Goal: Transaction & Acquisition: Purchase product/service

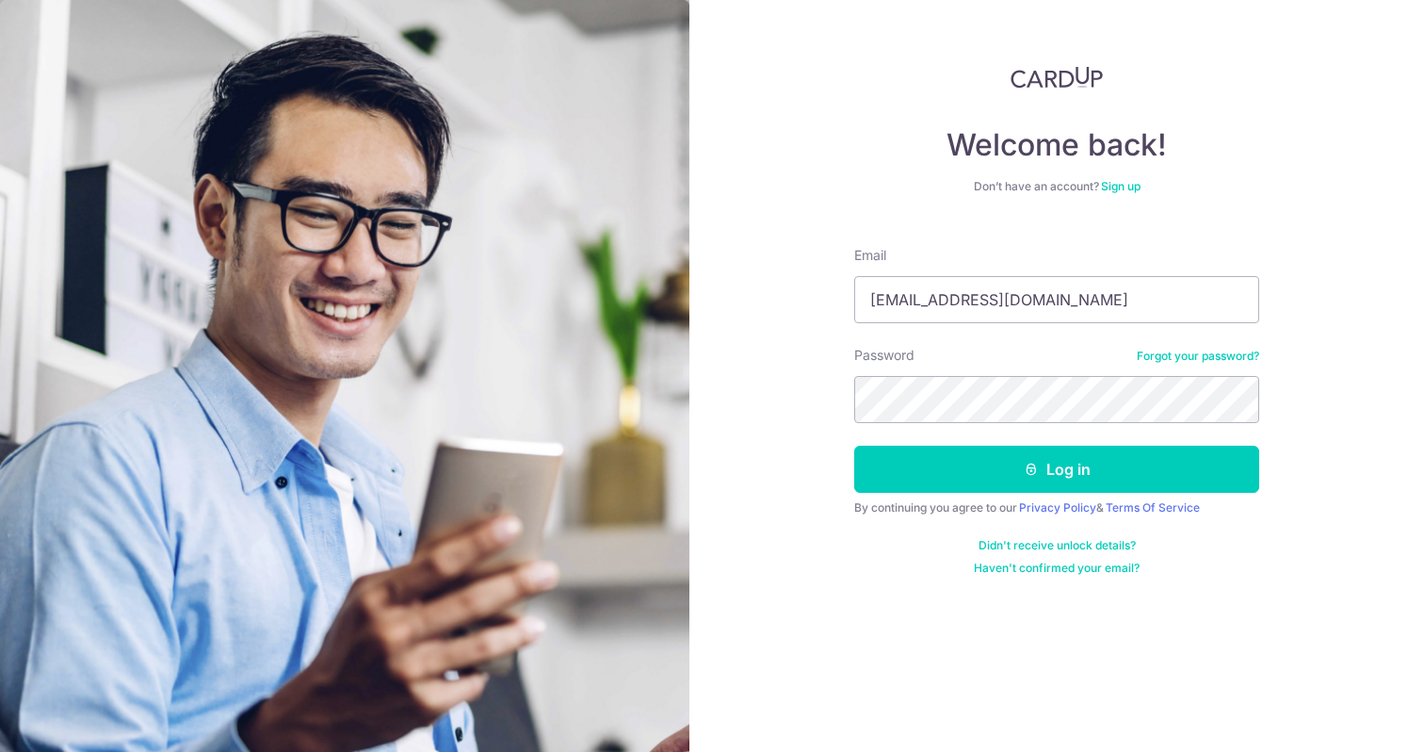
type input "Wvuu@me.com"
click at [1057, 469] on button "Log in" at bounding box center [1056, 468] width 405 height 47
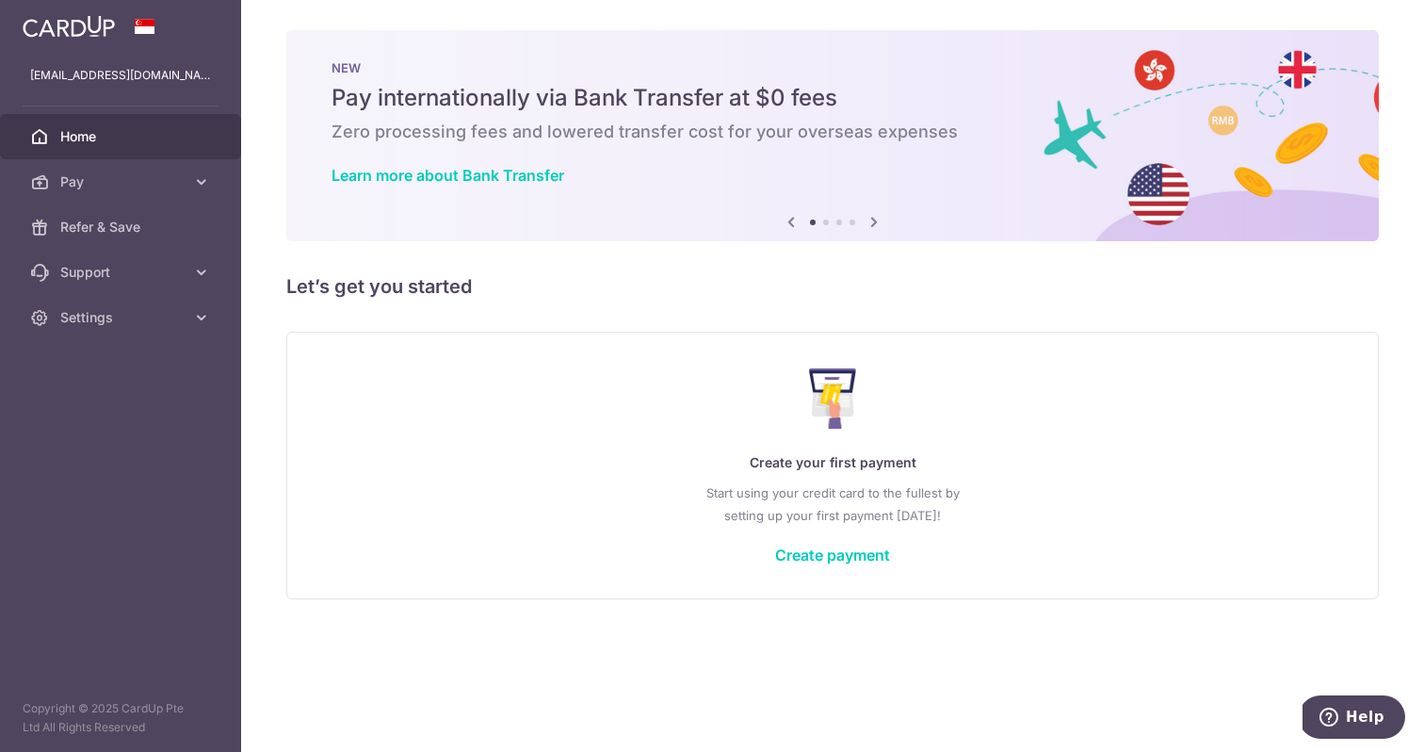
click at [849, 542] on div "Create your first payment Start using your credit card to the fullest by settin…" at bounding box center [832, 464] width 1045 height 223
click at [848, 551] on link "Create payment" at bounding box center [832, 554] width 115 height 19
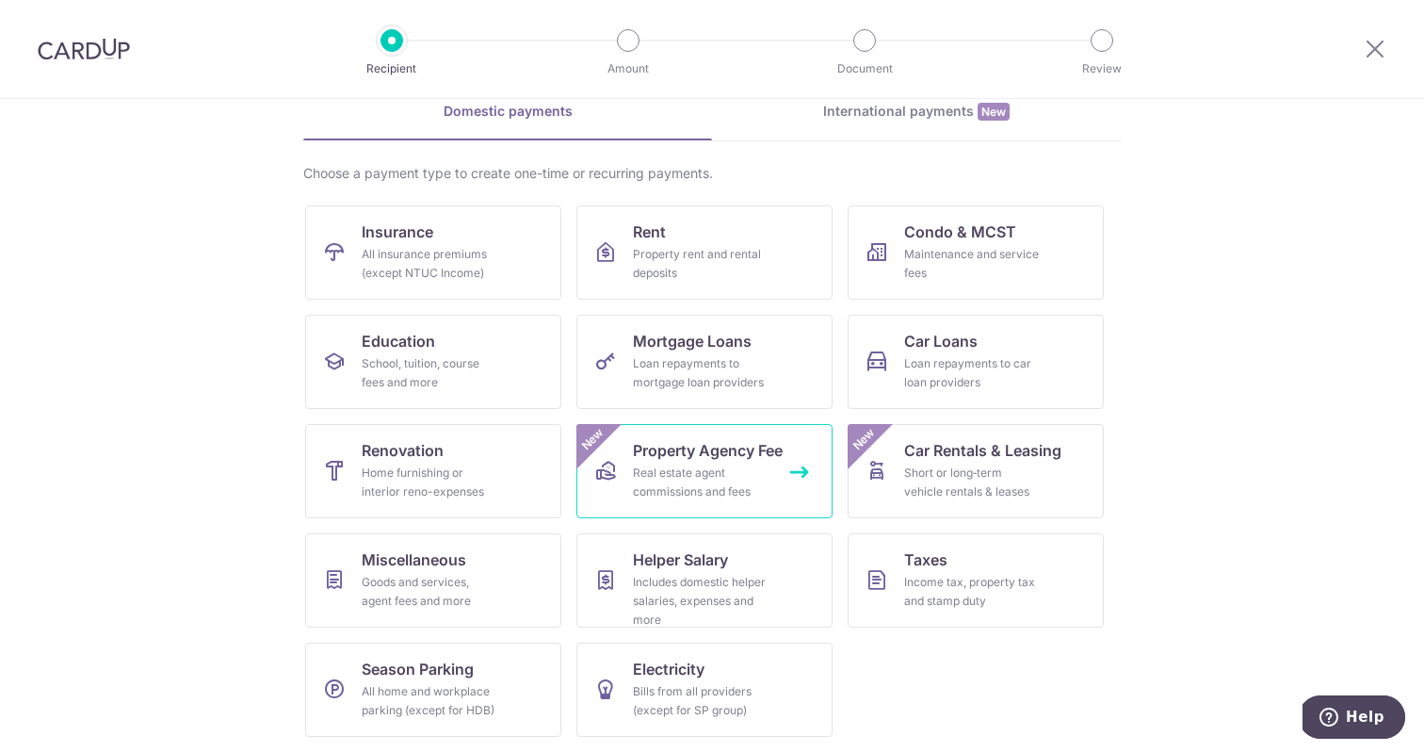
scroll to position [91, 0]
click at [955, 597] on div "Income tax, property tax and stamp duty" at bounding box center [972, 592] width 136 height 38
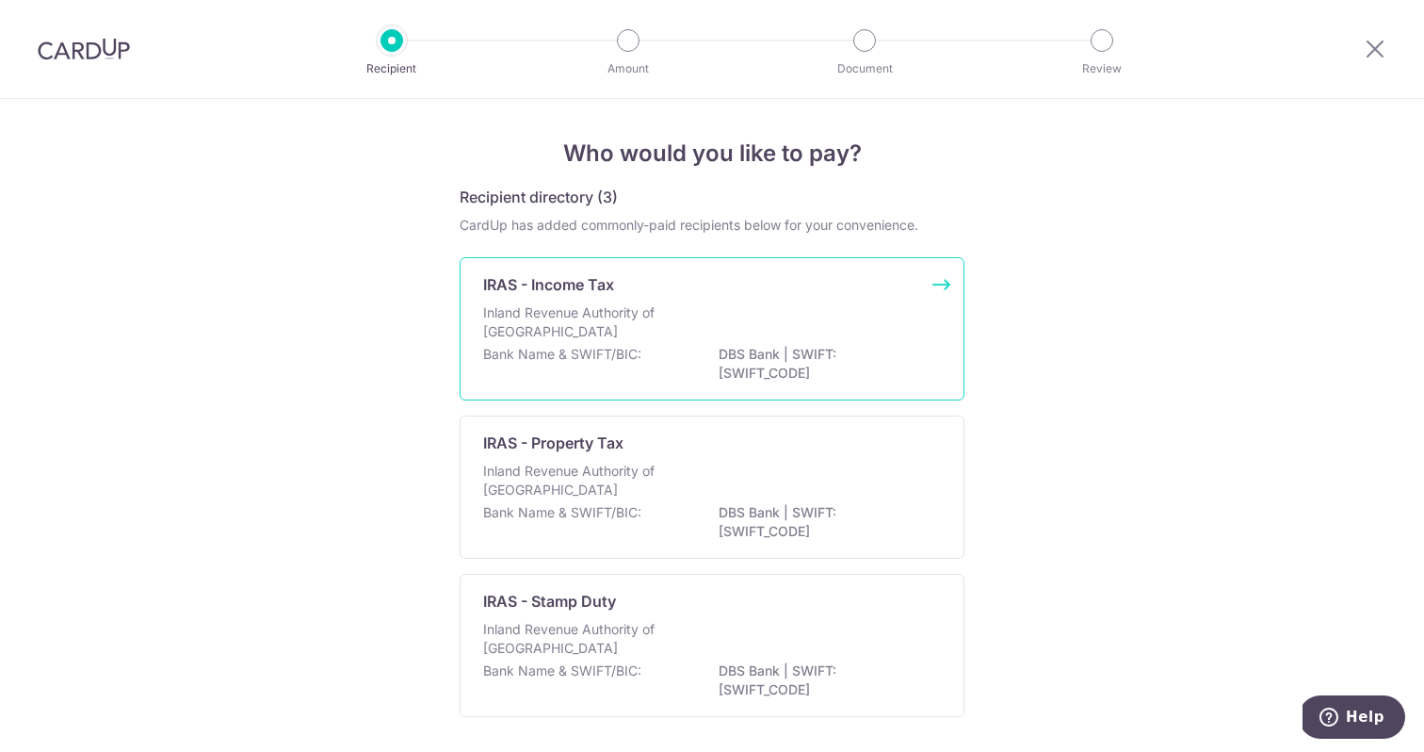
click at [558, 347] on p "Bank Name & SWIFT/BIC:" at bounding box center [562, 354] width 158 height 19
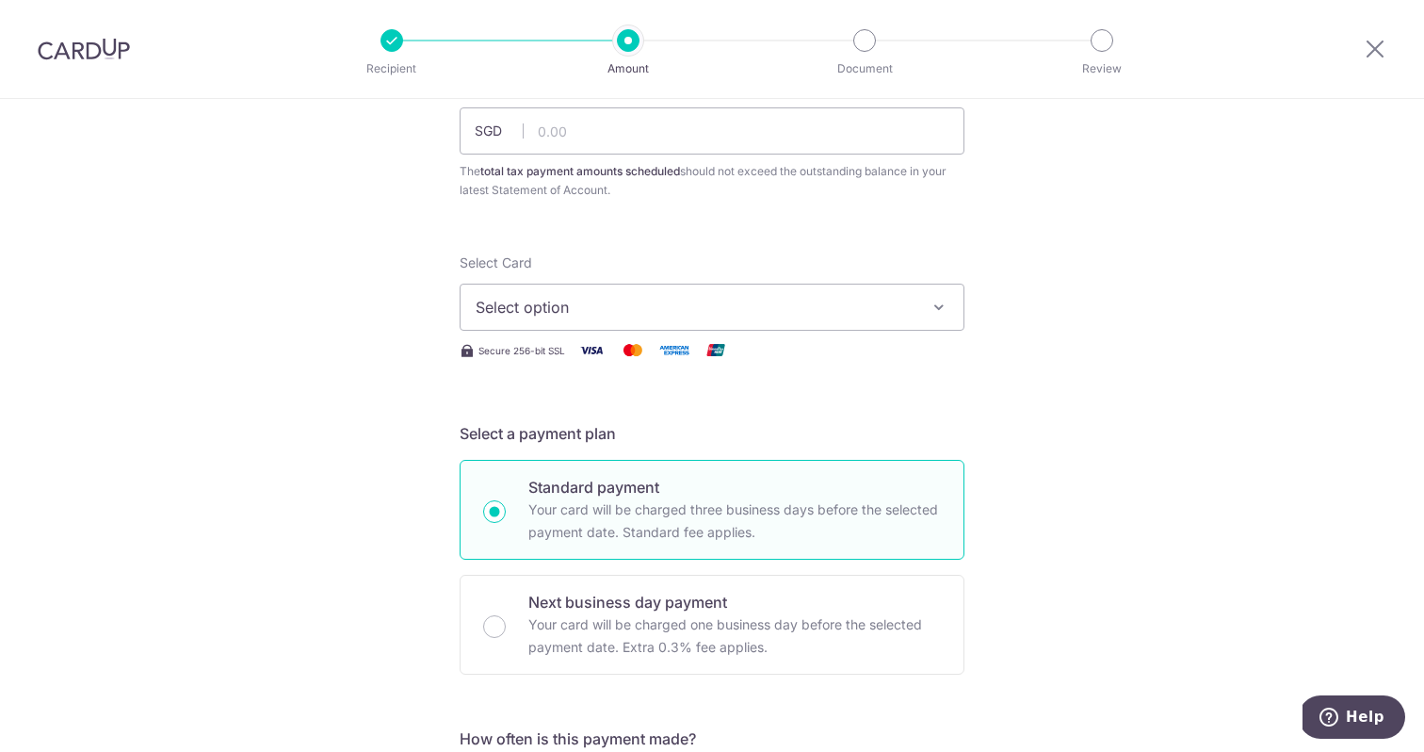
scroll to position [150, 0]
click at [558, 315] on button "Select option" at bounding box center [712, 303] width 505 height 47
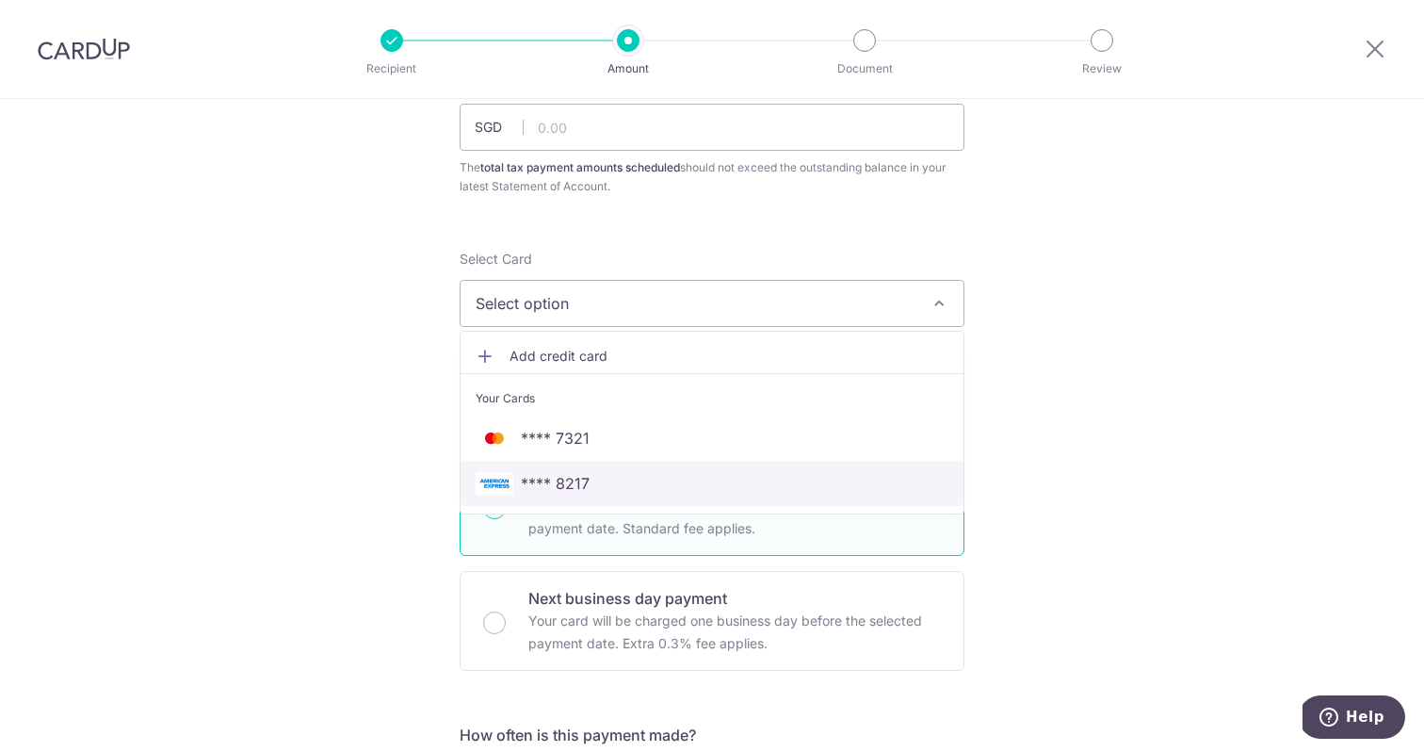
click at [551, 483] on span "**** 8217" at bounding box center [555, 483] width 69 height 23
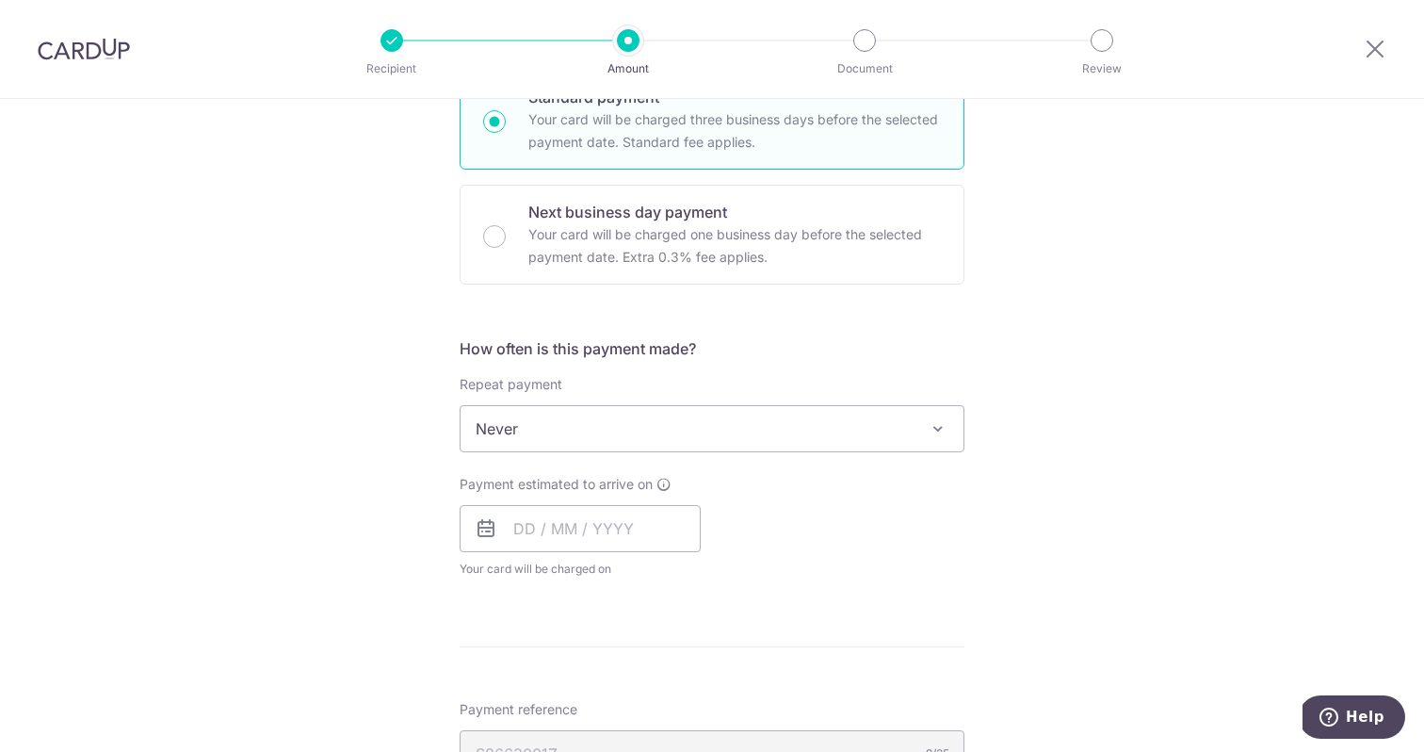
scroll to position [558, 0]
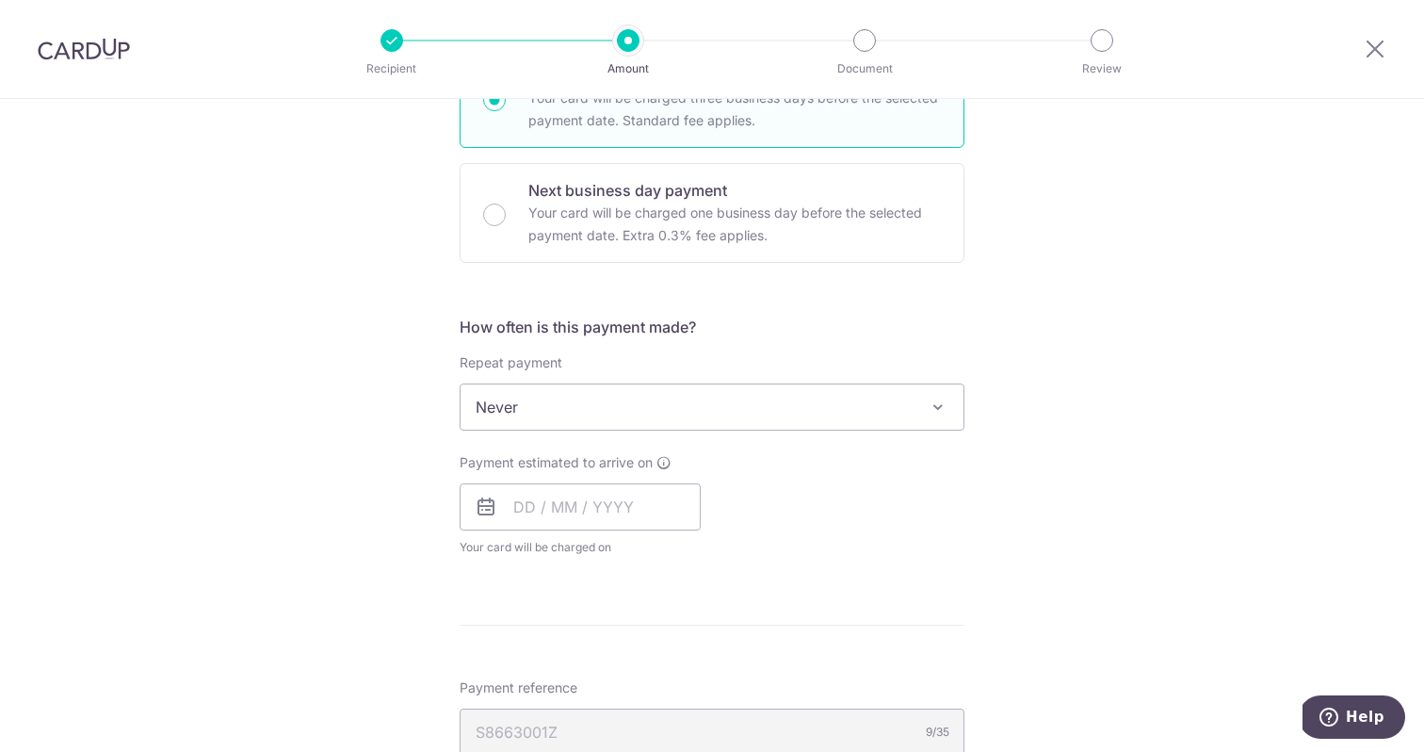
click at [656, 419] on span "Never" at bounding box center [712, 406] width 503 height 45
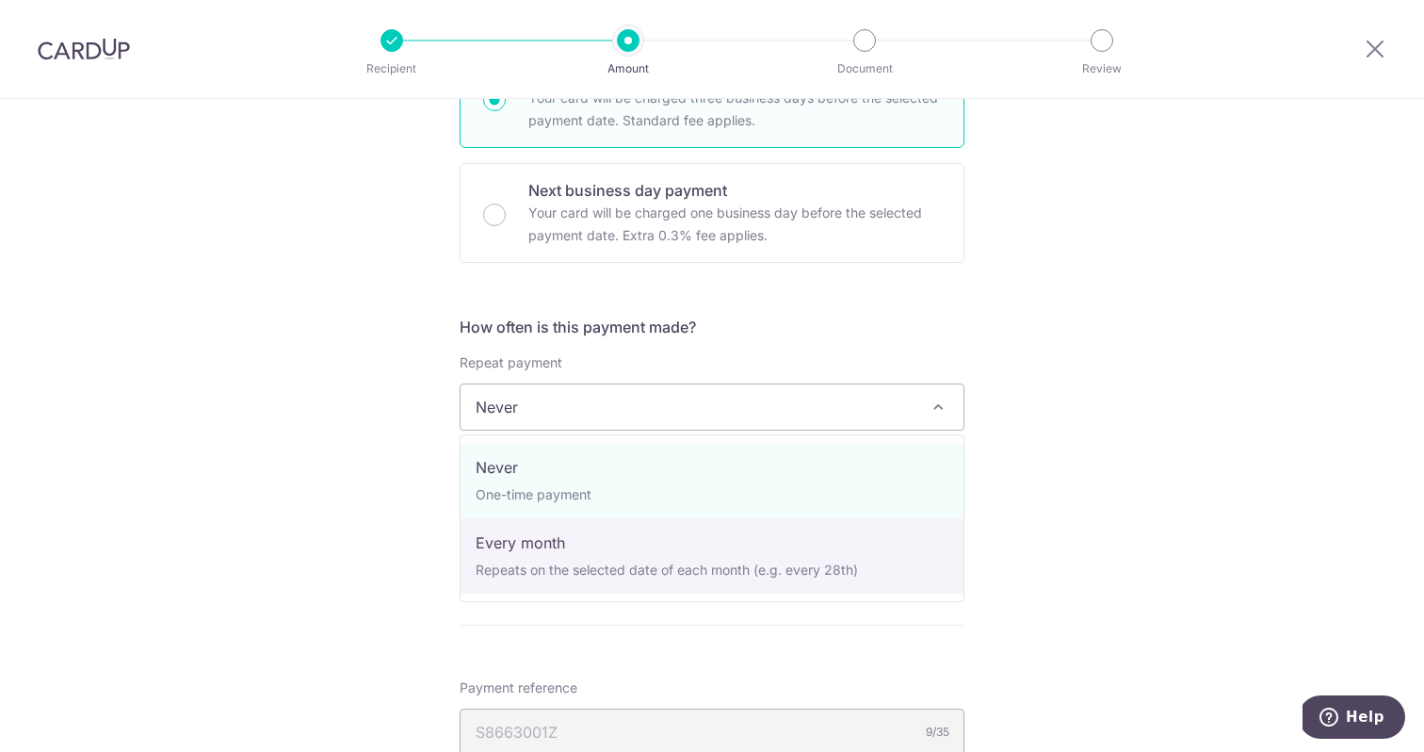
select select "3"
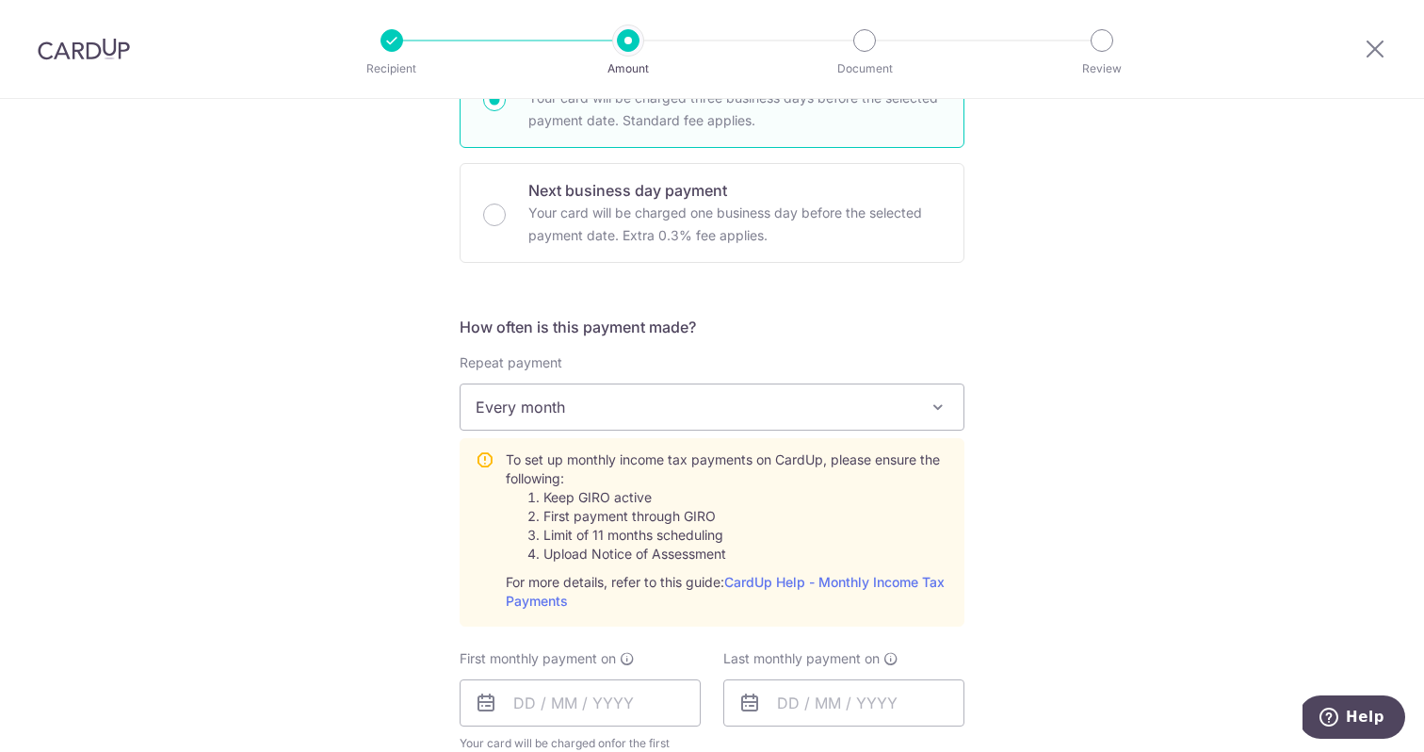
click at [411, 542] on div "Tell us more about your payment Enter one-time or monthly payment amount SGD Th…" at bounding box center [712, 523] width 1424 height 1964
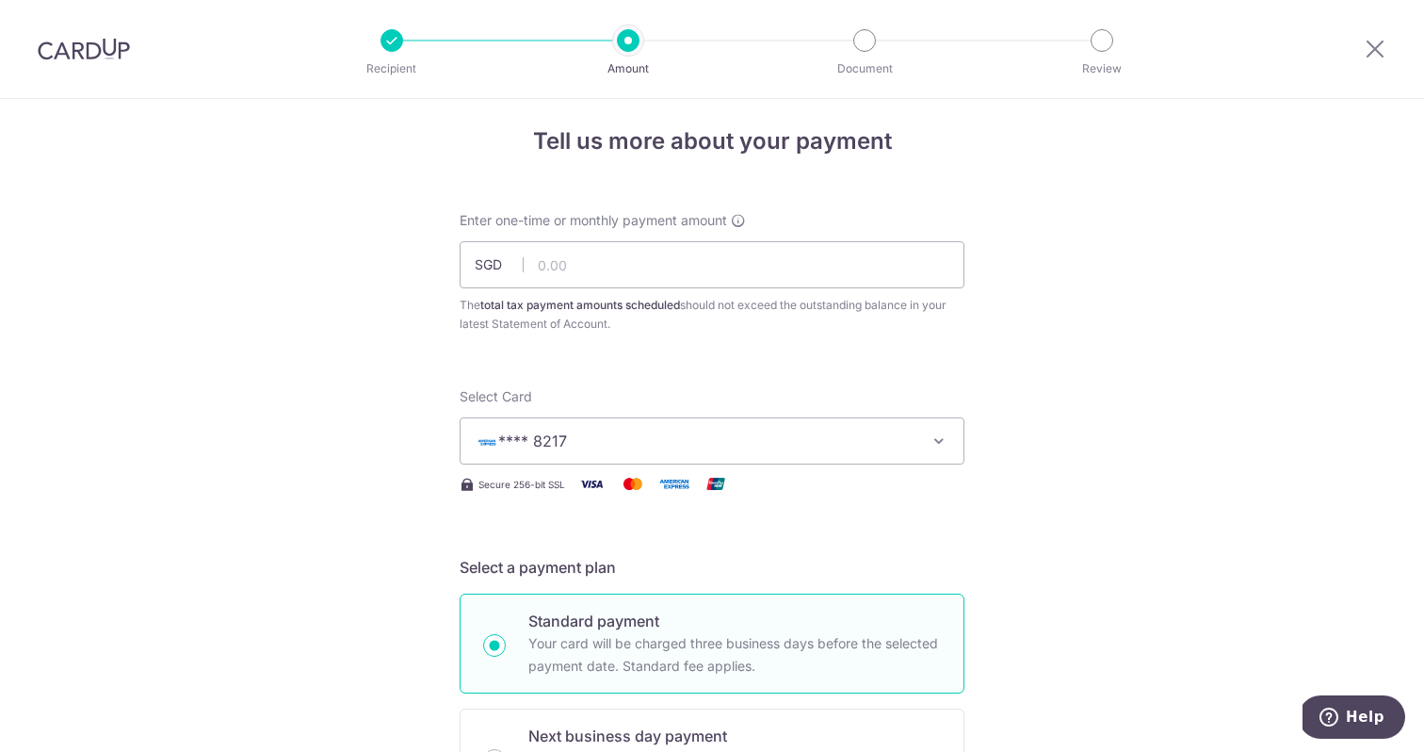
scroll to position [11, 0]
click at [629, 266] on input "text" at bounding box center [712, 265] width 505 height 47
type input "8,508.00"
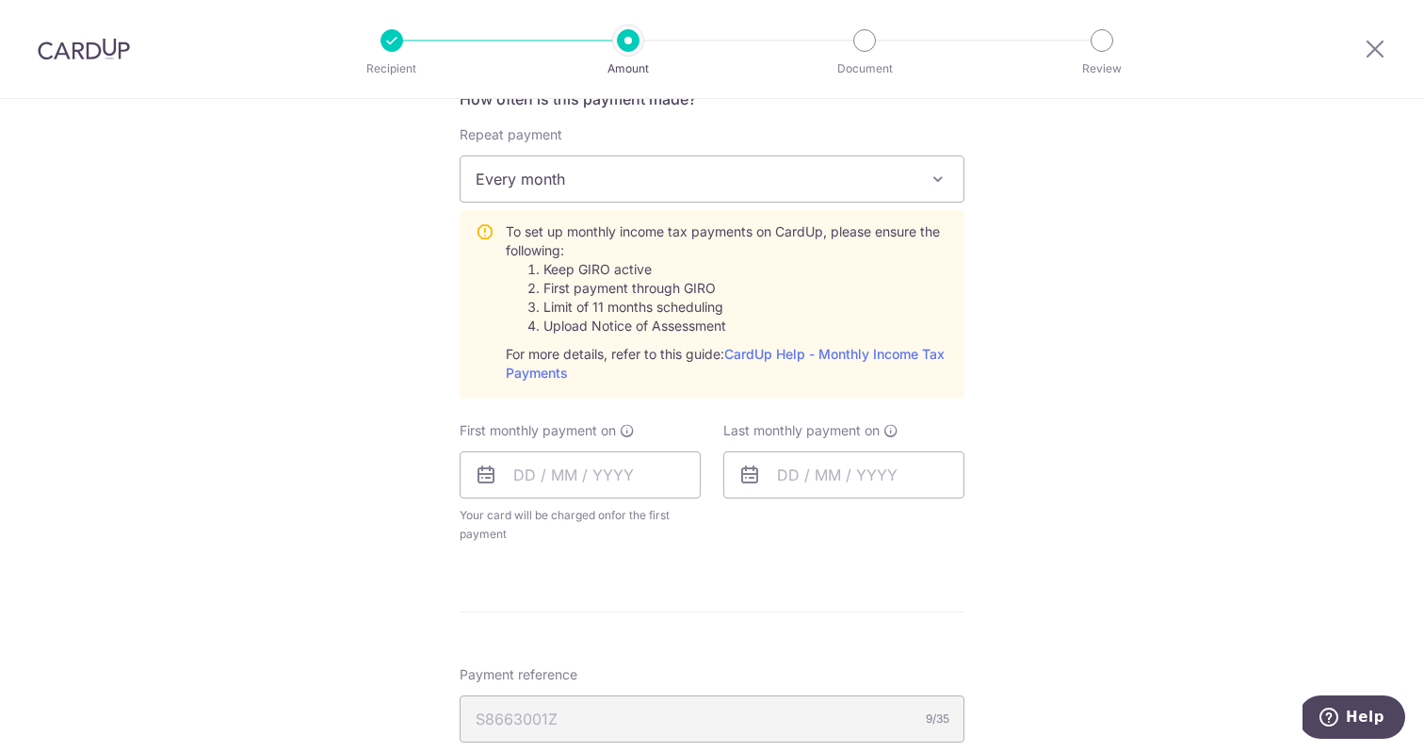
scroll to position [799, 0]
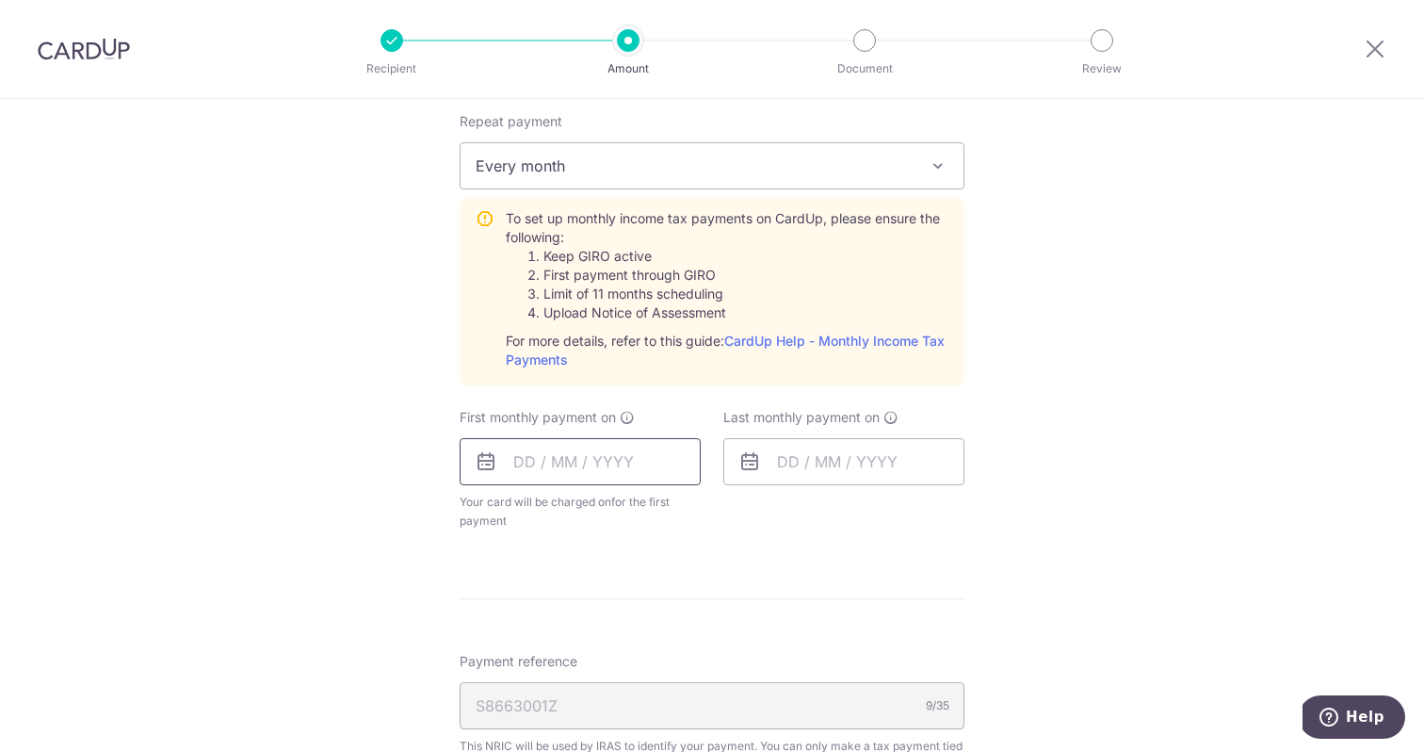
click at [525, 468] on input "text" at bounding box center [580, 461] width 241 height 47
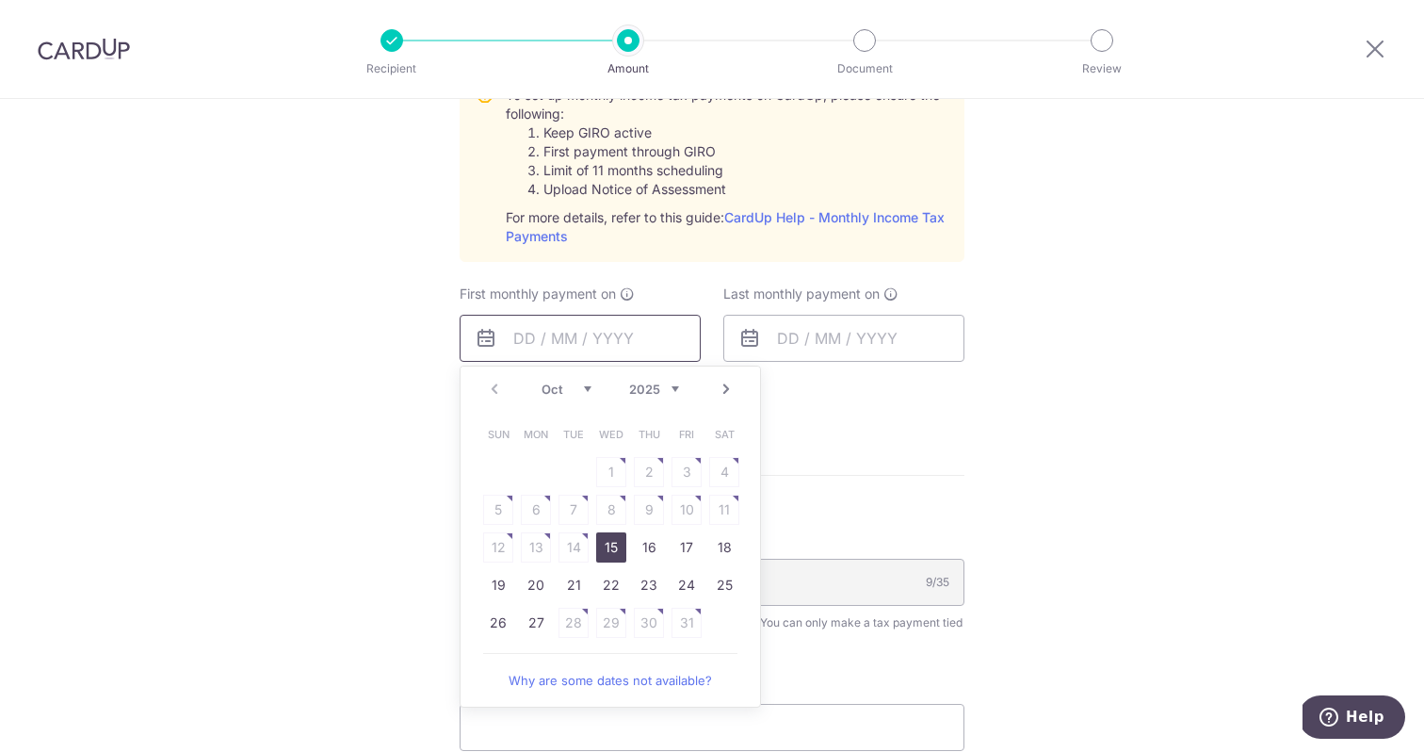
scroll to position [947, 0]
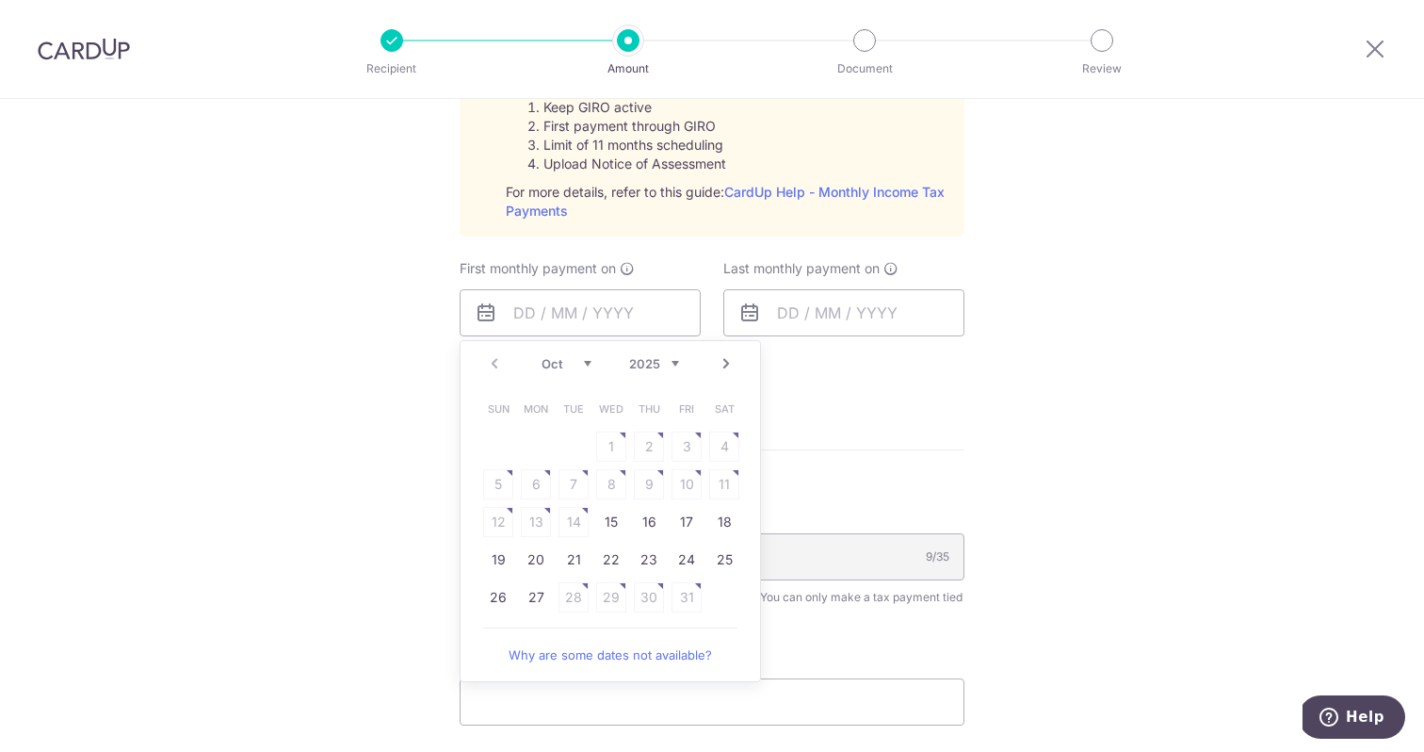
click at [728, 364] on link "Next" at bounding box center [726, 363] width 23 height 23
click at [584, 693] on link "Why are some dates not available?" at bounding box center [610, 692] width 254 height 38
click at [687, 524] on link "14" at bounding box center [687, 521] width 30 height 30
type input "[DATE]"
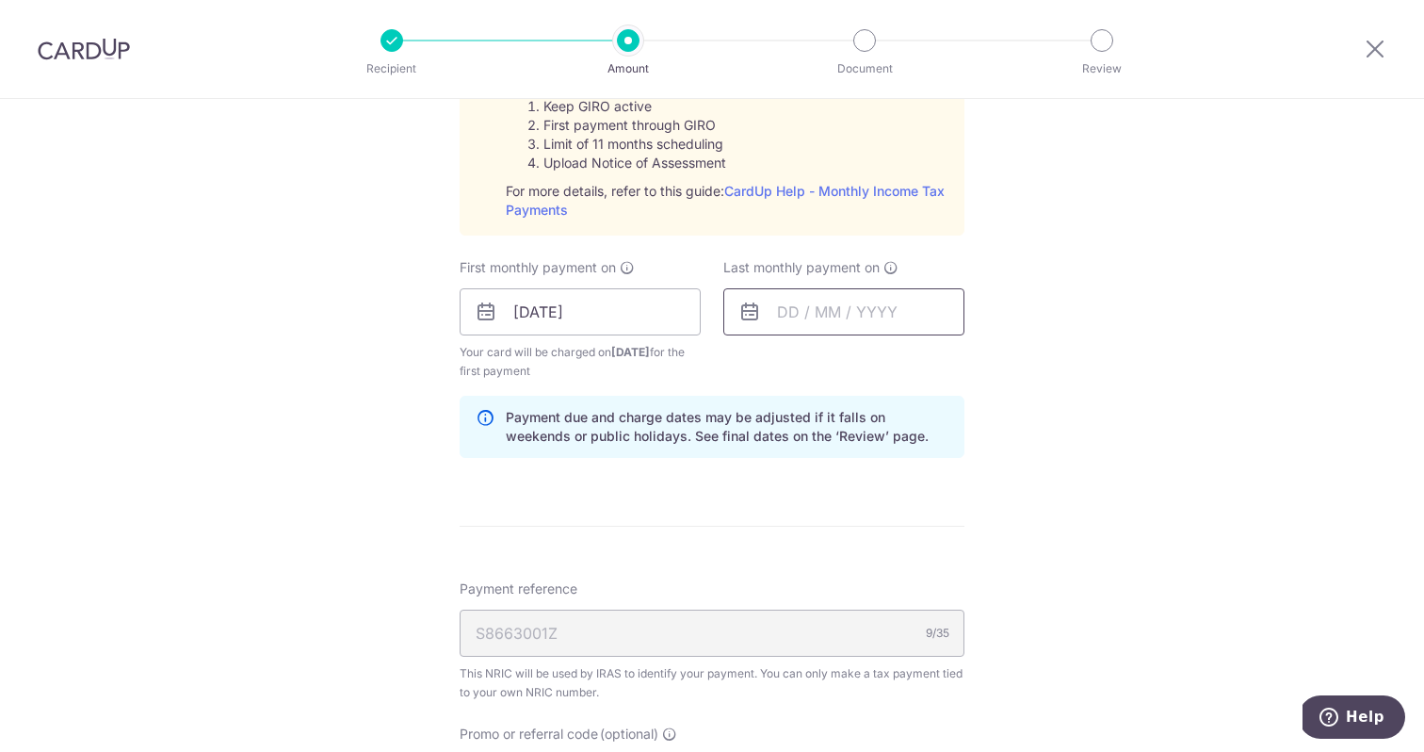
click at [834, 317] on input "text" at bounding box center [843, 311] width 241 height 47
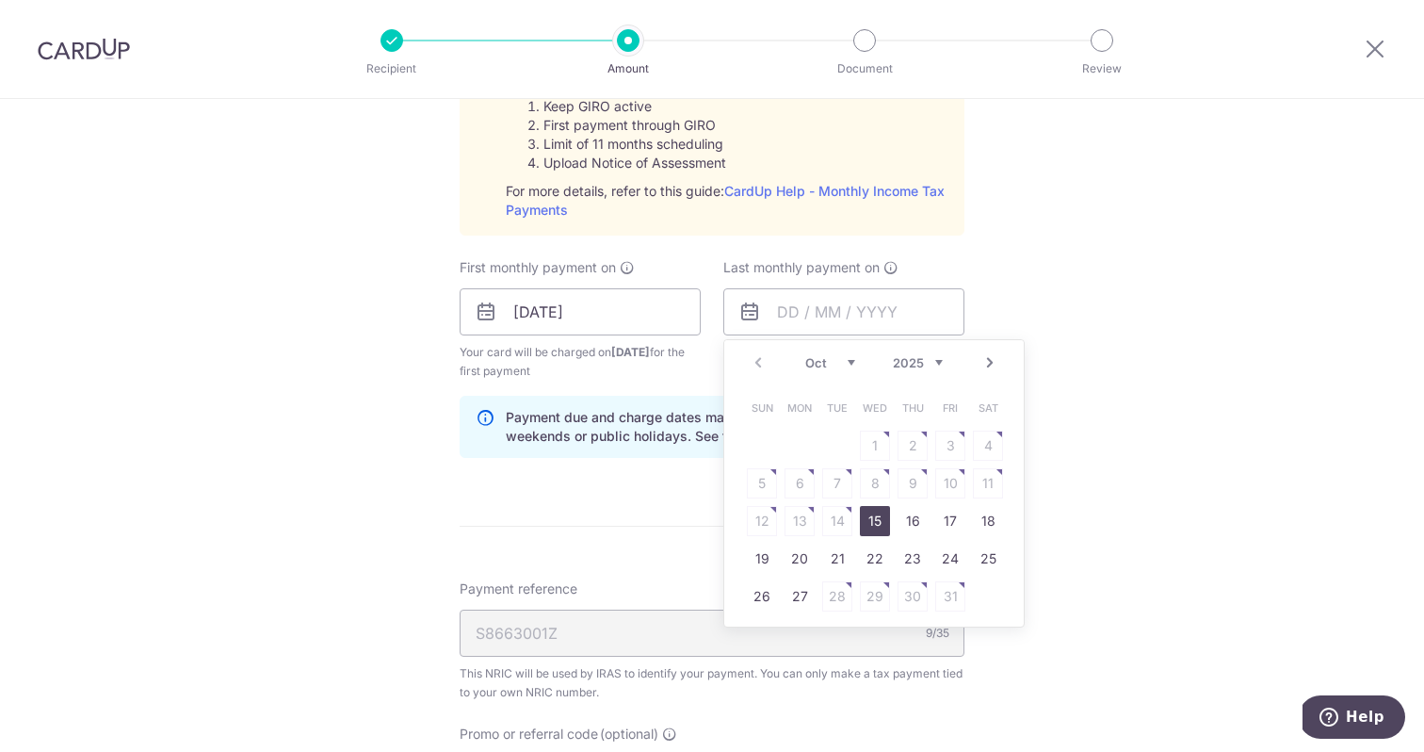
click at [993, 366] on link "Next" at bounding box center [990, 362] width 23 height 23
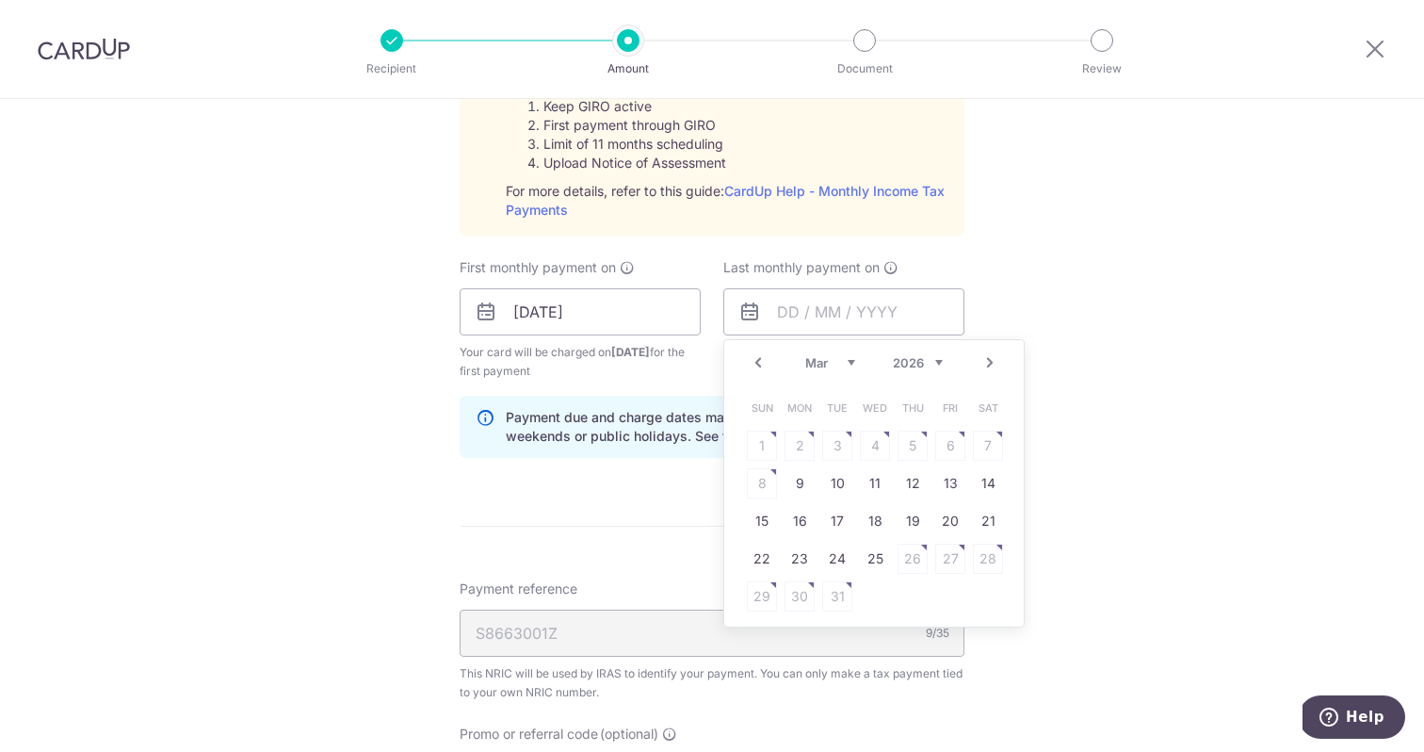
click at [993, 366] on link "Next" at bounding box center [990, 362] width 23 height 23
click at [752, 364] on link "Prev" at bounding box center [758, 362] width 23 height 23
click at [755, 359] on link "Prev" at bounding box center [758, 362] width 23 height 23
click at [867, 481] on link "11" at bounding box center [875, 483] width 30 height 30
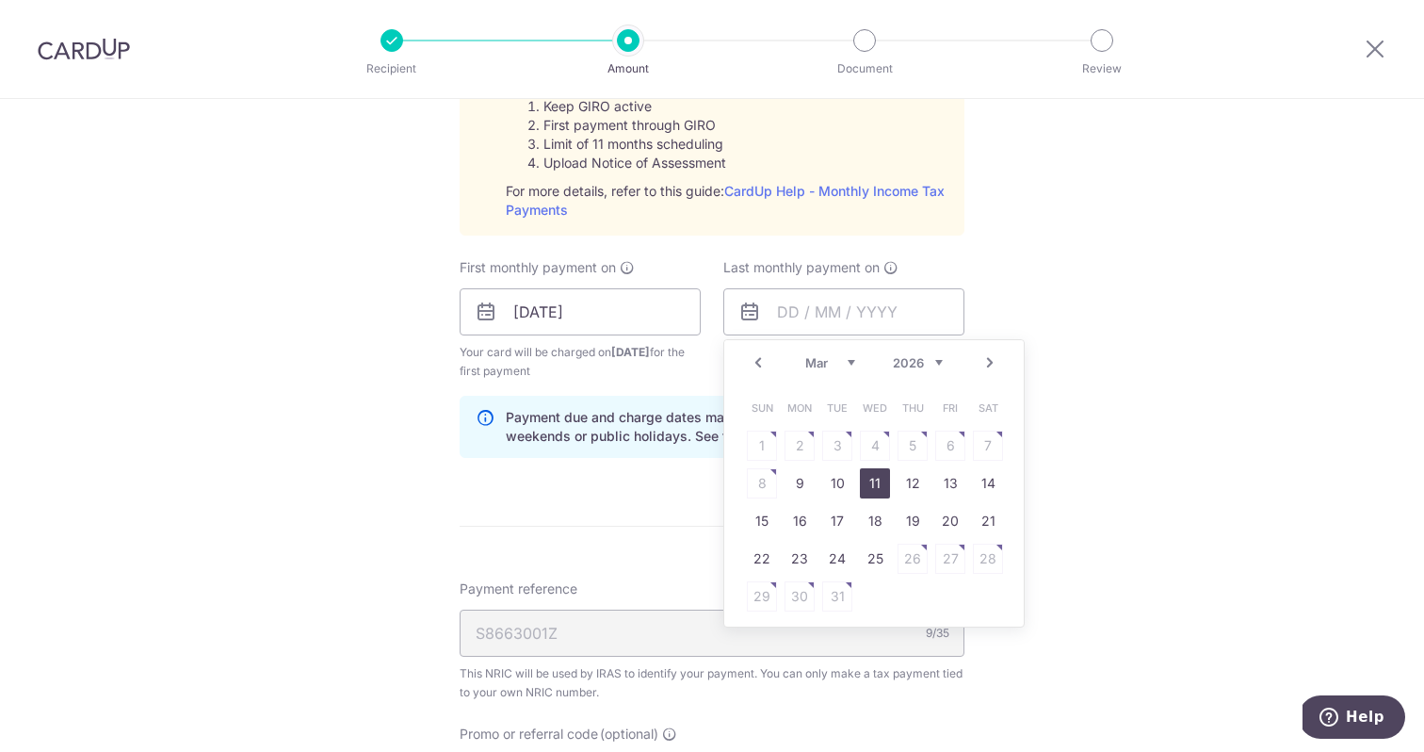
type input "[DATE]"
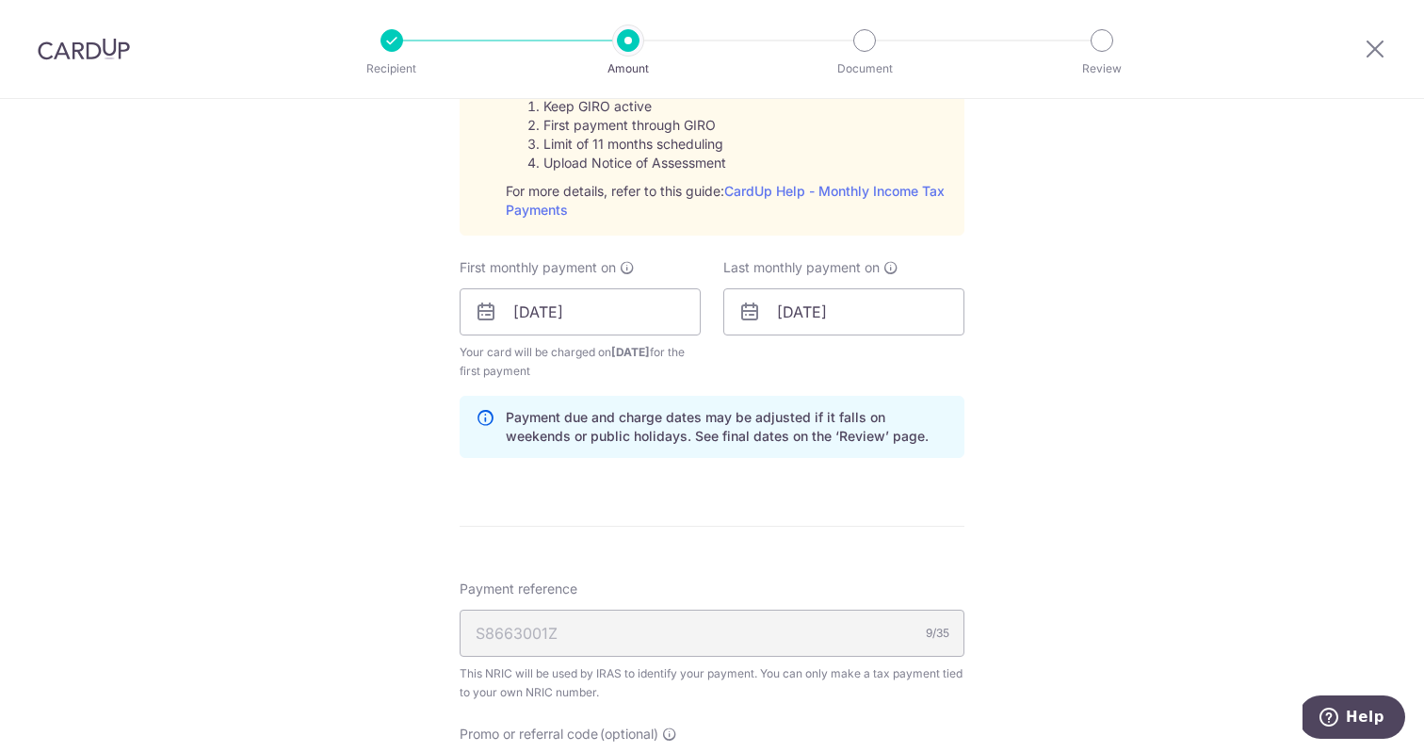
click at [1112, 379] on div "Tell us more about your payment Enter one-time or monthly payment amount SGD 8,…" at bounding box center [712, 170] width 1424 height 2041
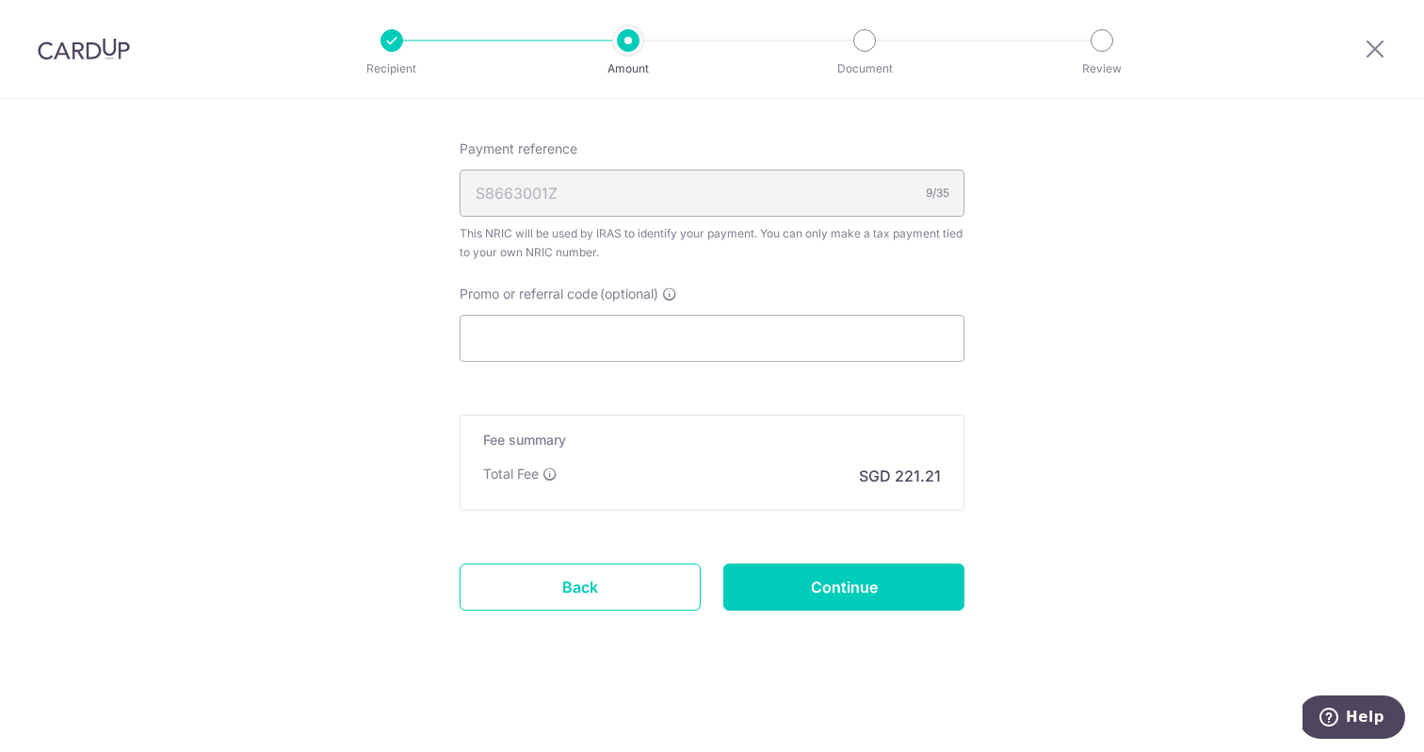
scroll to position [1388, 0]
click at [678, 337] on input "Promo or referral code (optional)" at bounding box center [712, 338] width 505 height 47
paste input "25AMEX18"
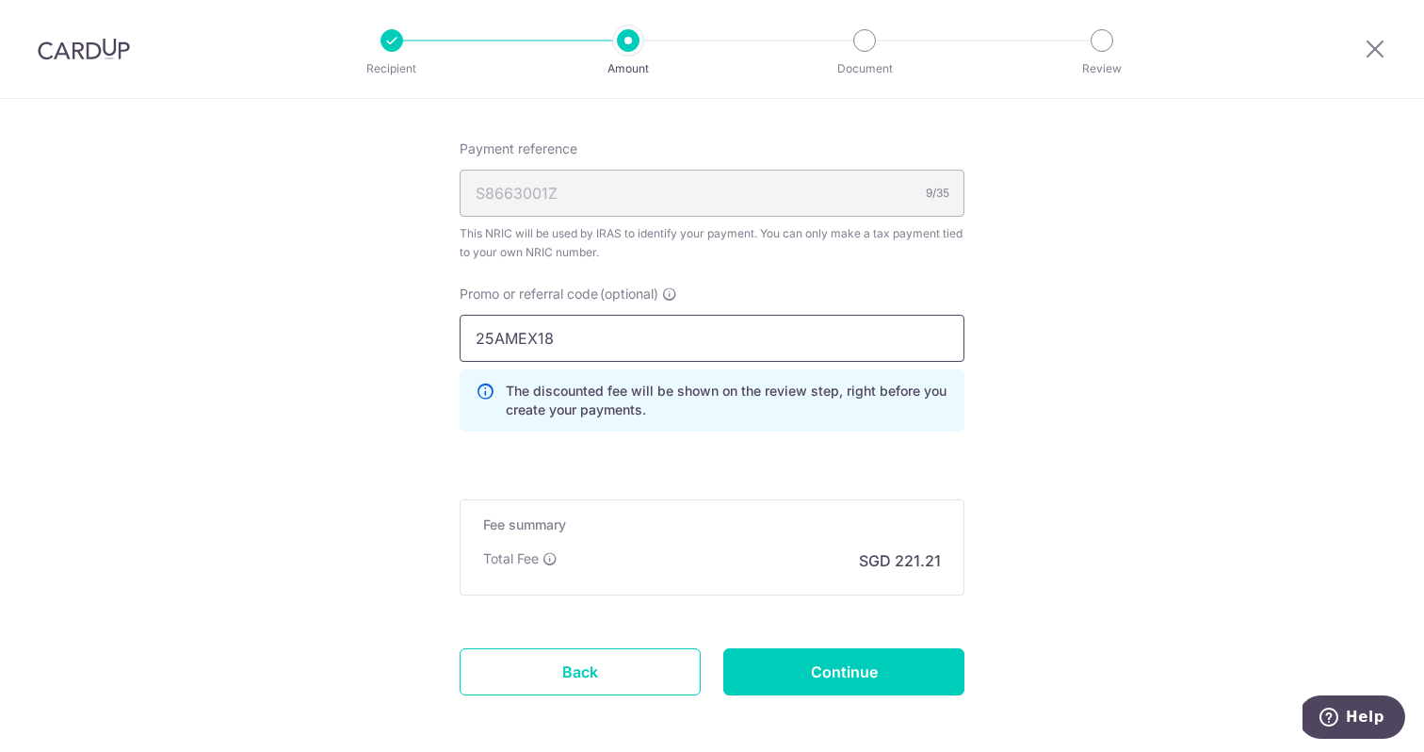
type input "25AMEX18"
click at [743, 321] on input "25AMEX18" at bounding box center [712, 338] width 505 height 47
click at [825, 672] on input "Continue" at bounding box center [843, 671] width 241 height 47
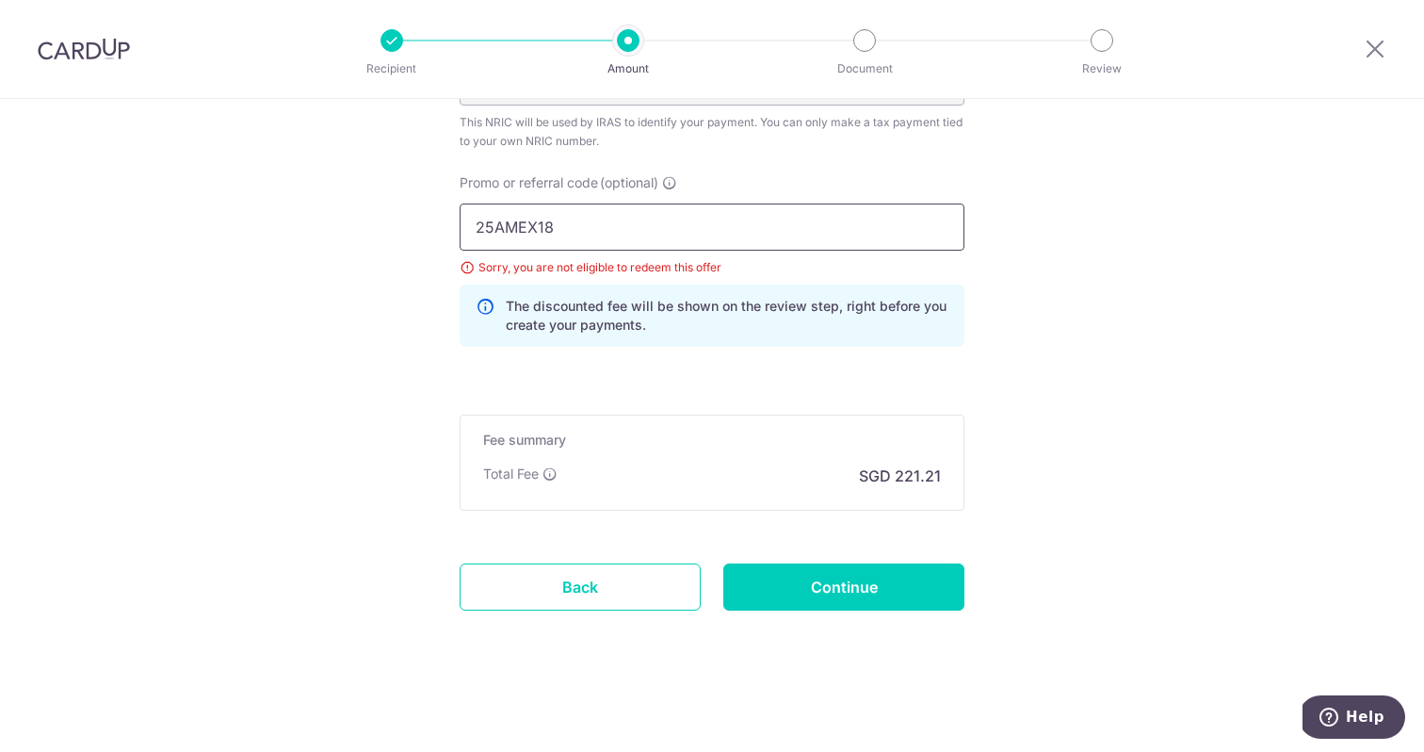
click at [658, 226] on input "25AMEX18" at bounding box center [712, 226] width 505 height 47
paste input "OFF225"
type input "OFF225"
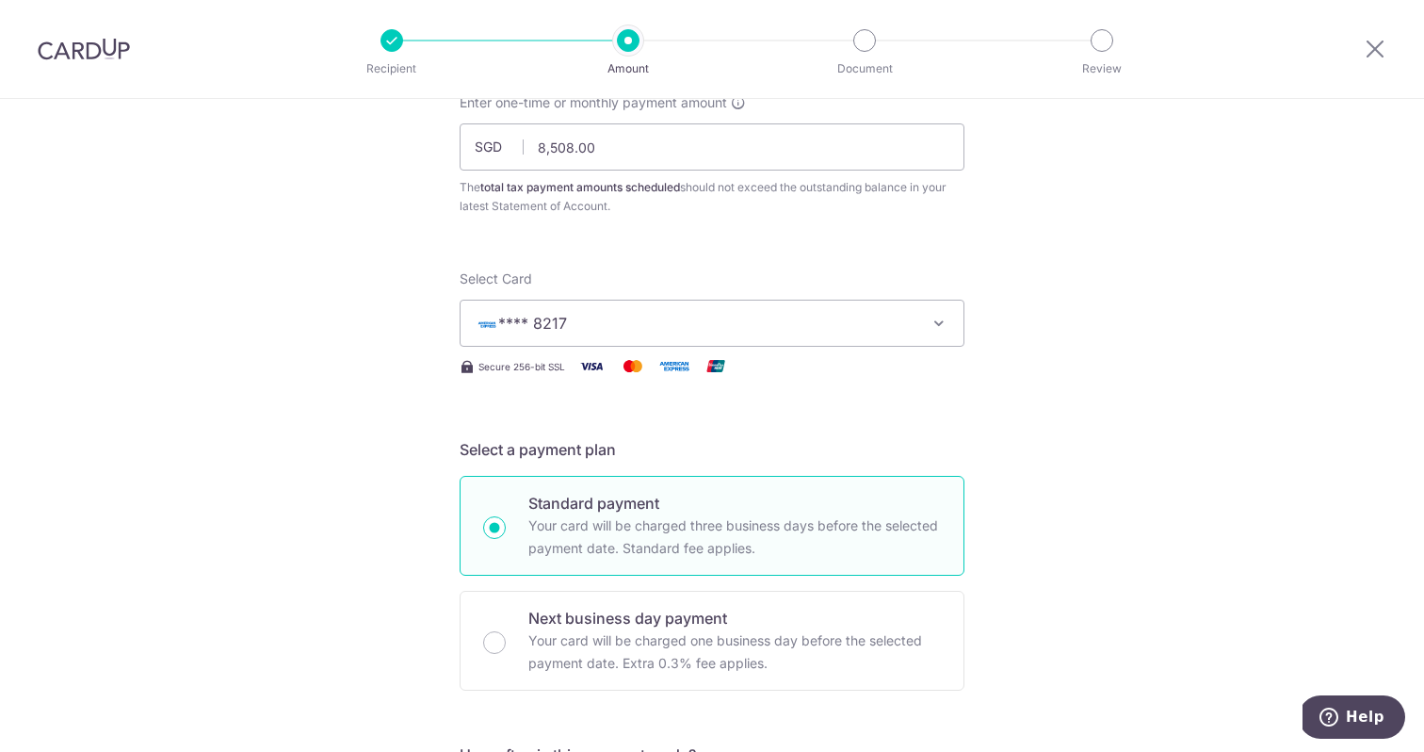
scroll to position [100, 0]
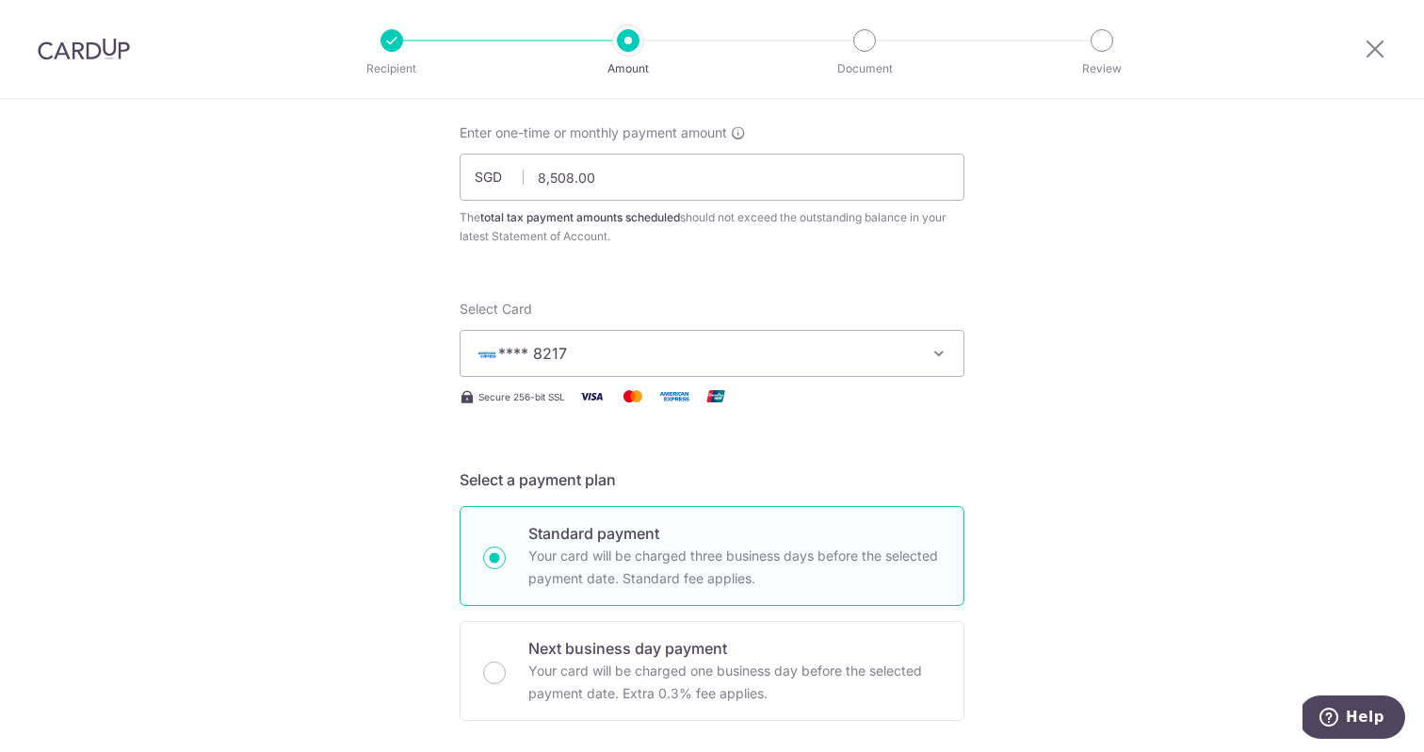
click at [555, 341] on button "**** 8217" at bounding box center [712, 353] width 505 height 47
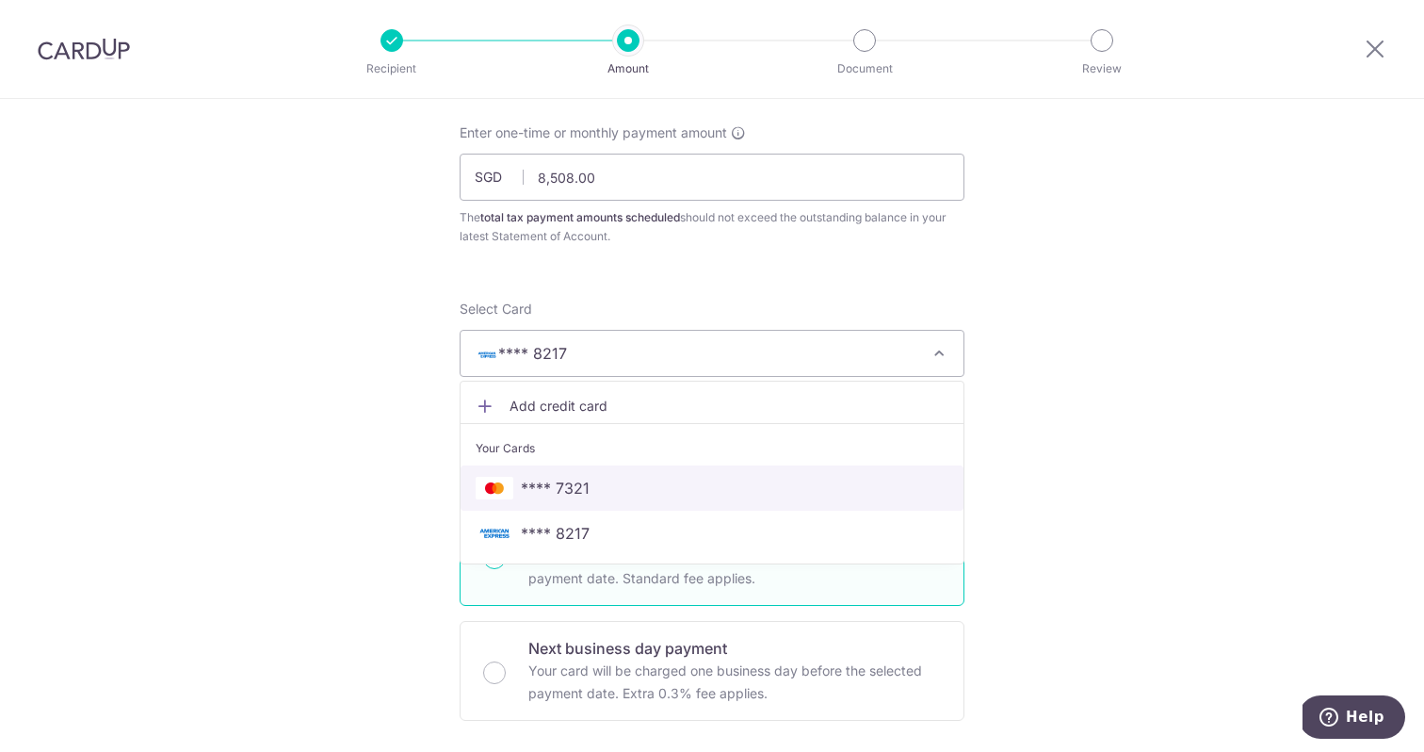
click at [523, 486] on span "**** 7321" at bounding box center [555, 488] width 69 height 23
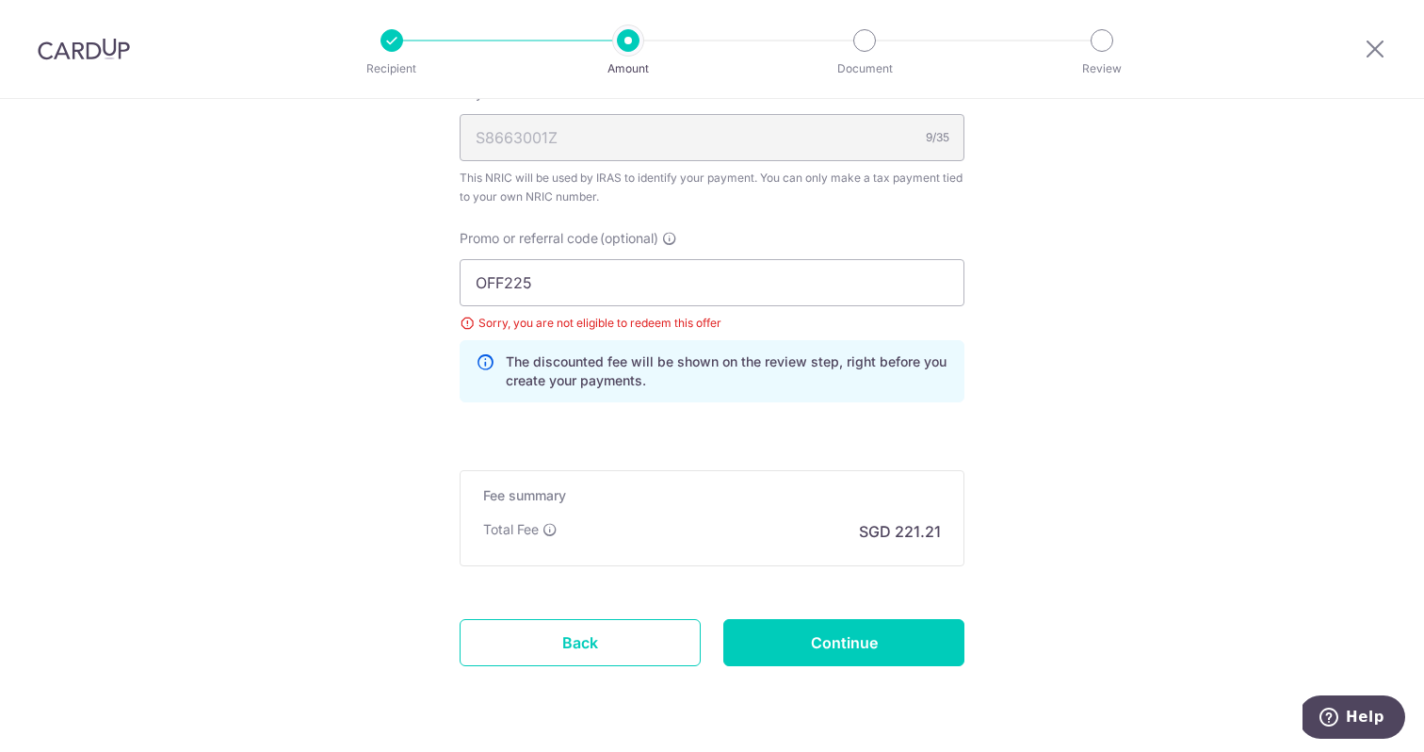
scroll to position [1156, 0]
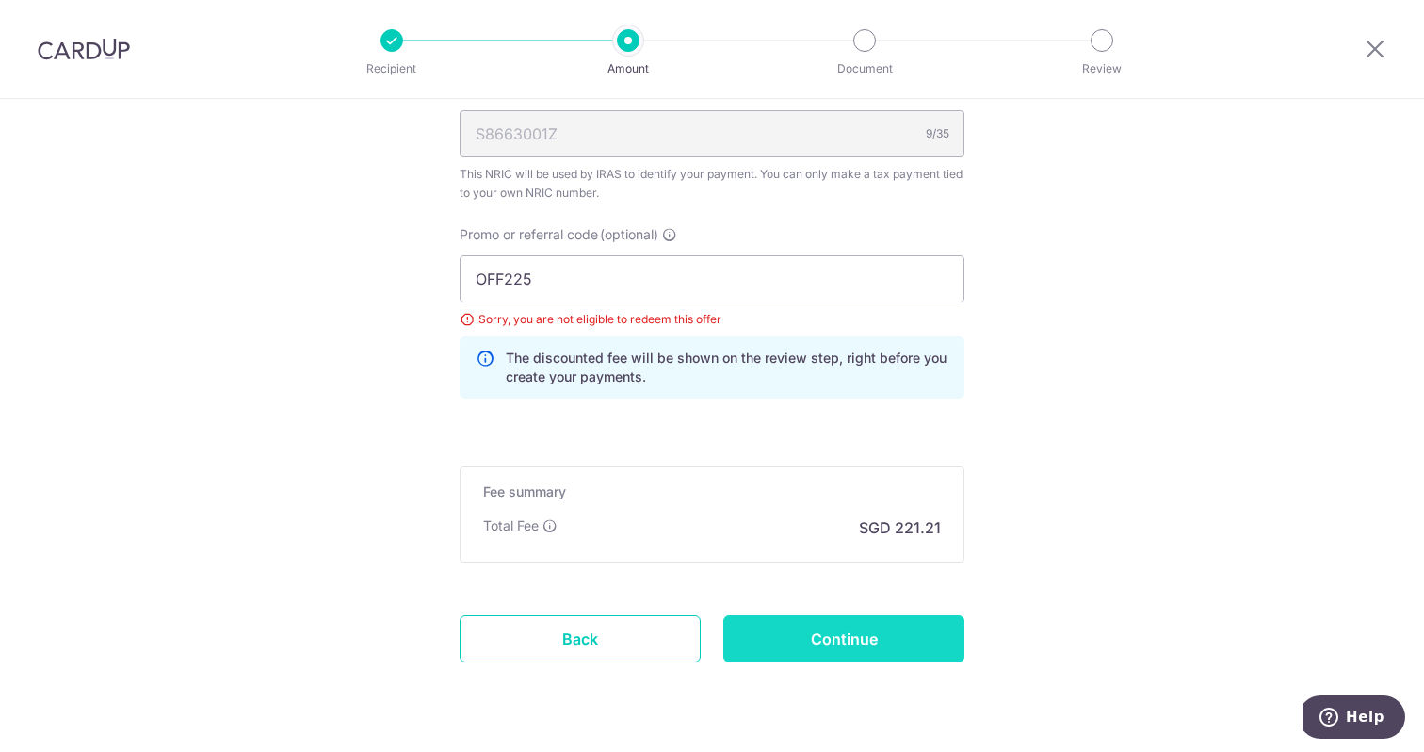
click at [863, 633] on input "Continue" at bounding box center [843, 638] width 241 height 47
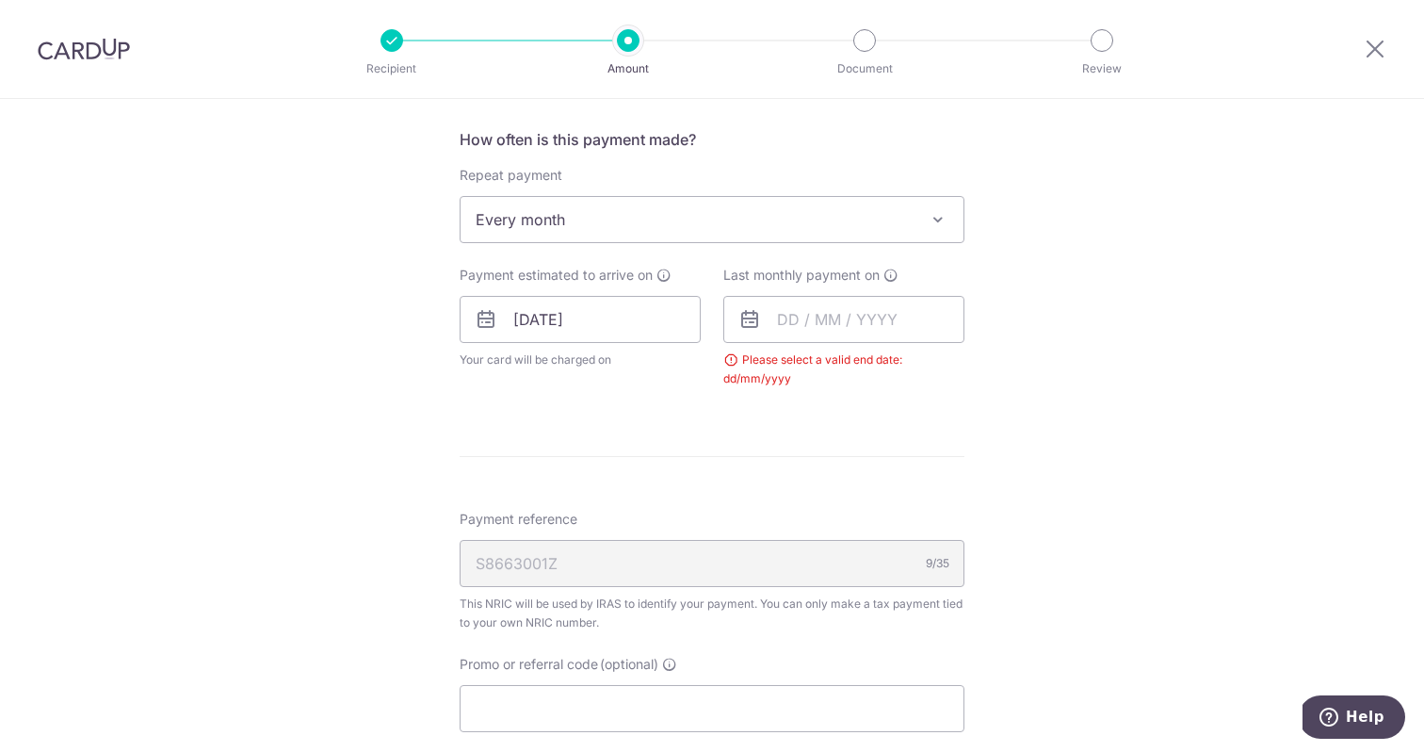
scroll to position [743, 0]
click at [873, 324] on input "text" at bounding box center [843, 321] width 241 height 47
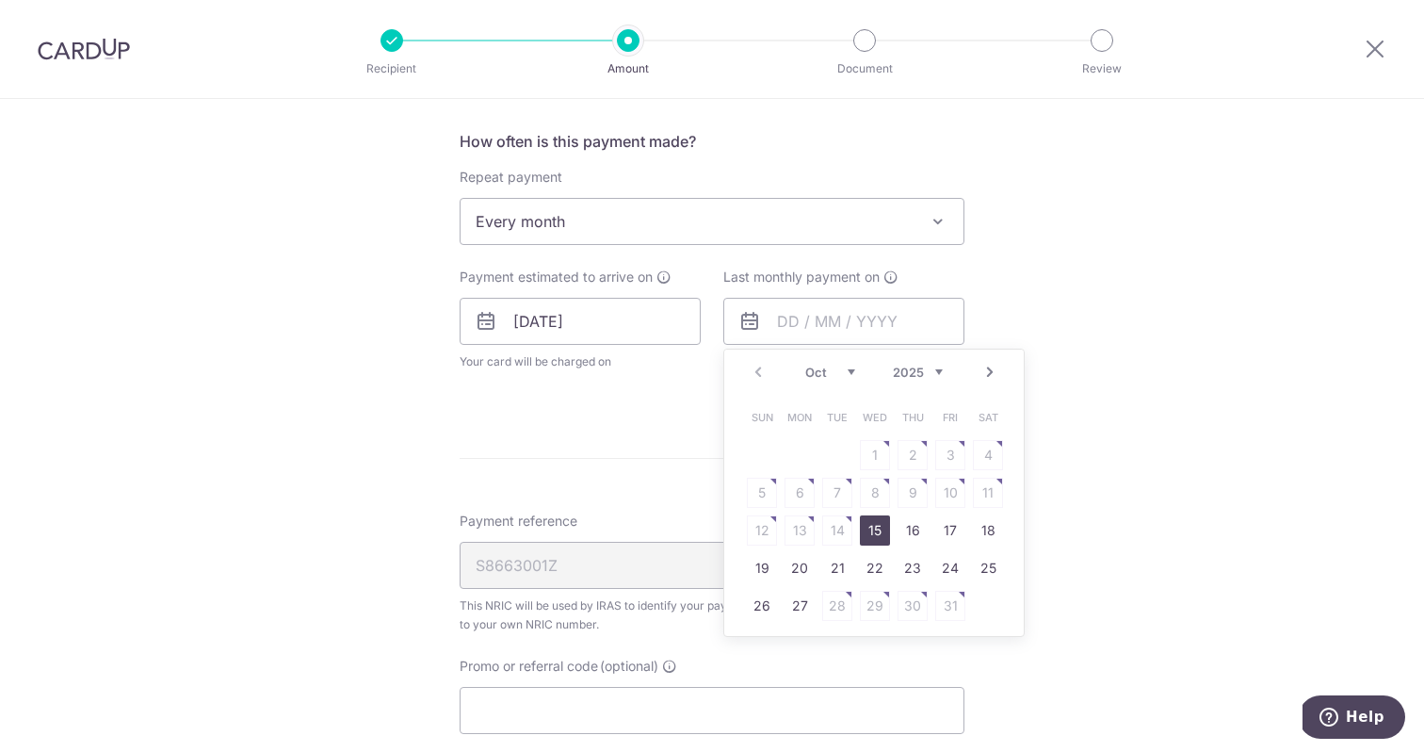
click at [1001, 370] on div "Prev Next Oct Nov [DATE] 2026" at bounding box center [873, 371] width 299 height 45
click at [994, 370] on link "Next" at bounding box center [990, 372] width 23 height 23
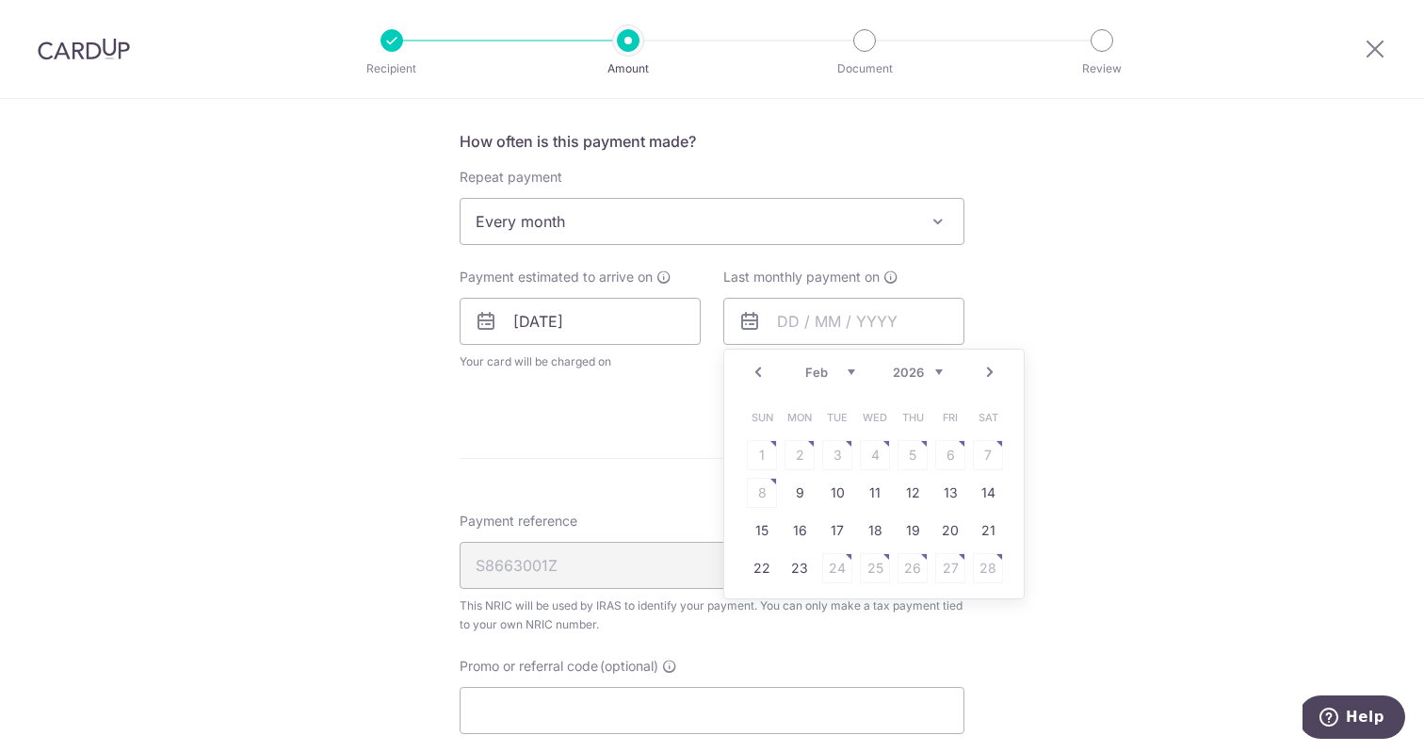
click at [994, 370] on link "Next" at bounding box center [990, 372] width 23 height 23
click at [754, 379] on link "Prev" at bounding box center [758, 372] width 23 height 23
click at [876, 495] on link "11" at bounding box center [875, 492] width 30 height 30
type input "[DATE]"
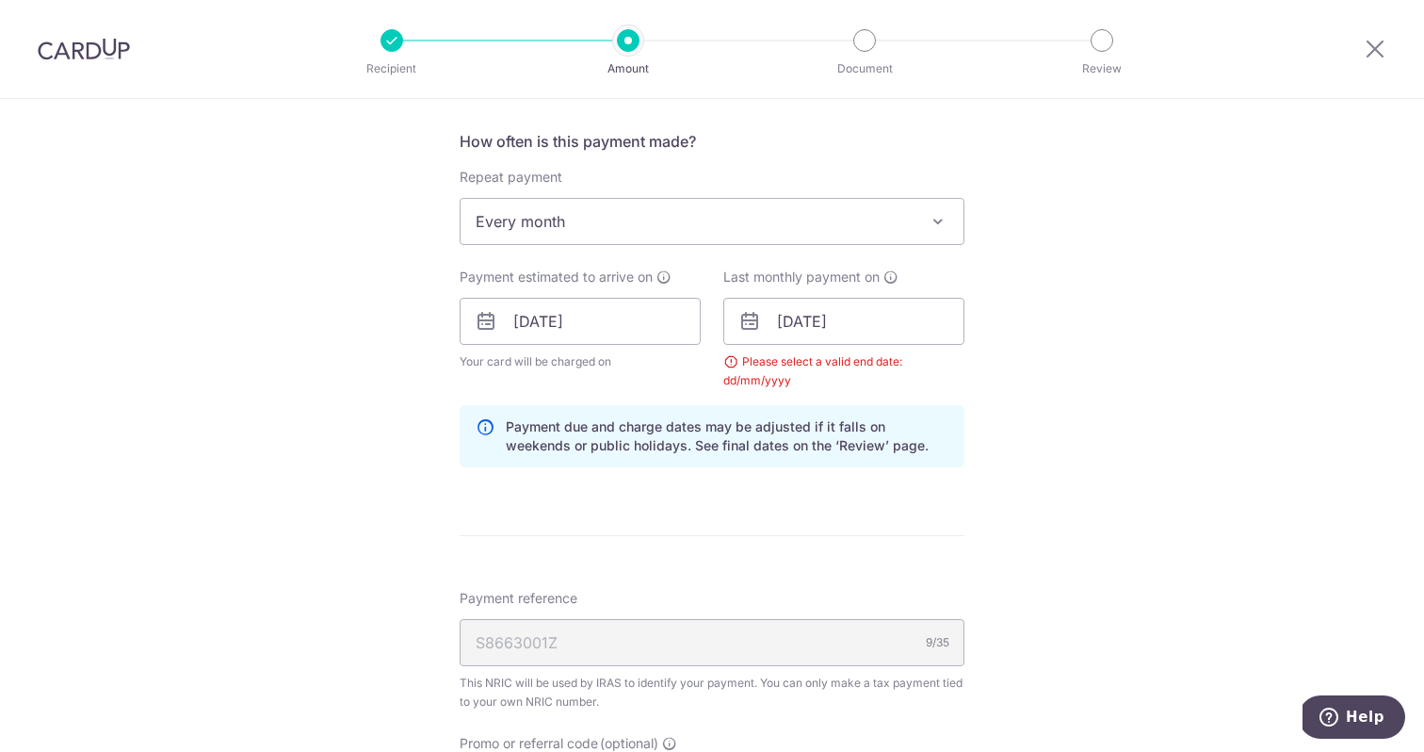
click at [1081, 470] on div "Tell us more about your payment Enter one-time or monthly payment amount SGD 8,…" at bounding box center [712, 278] width 1424 height 1845
click at [931, 334] on input "[DATE]" at bounding box center [843, 321] width 241 height 47
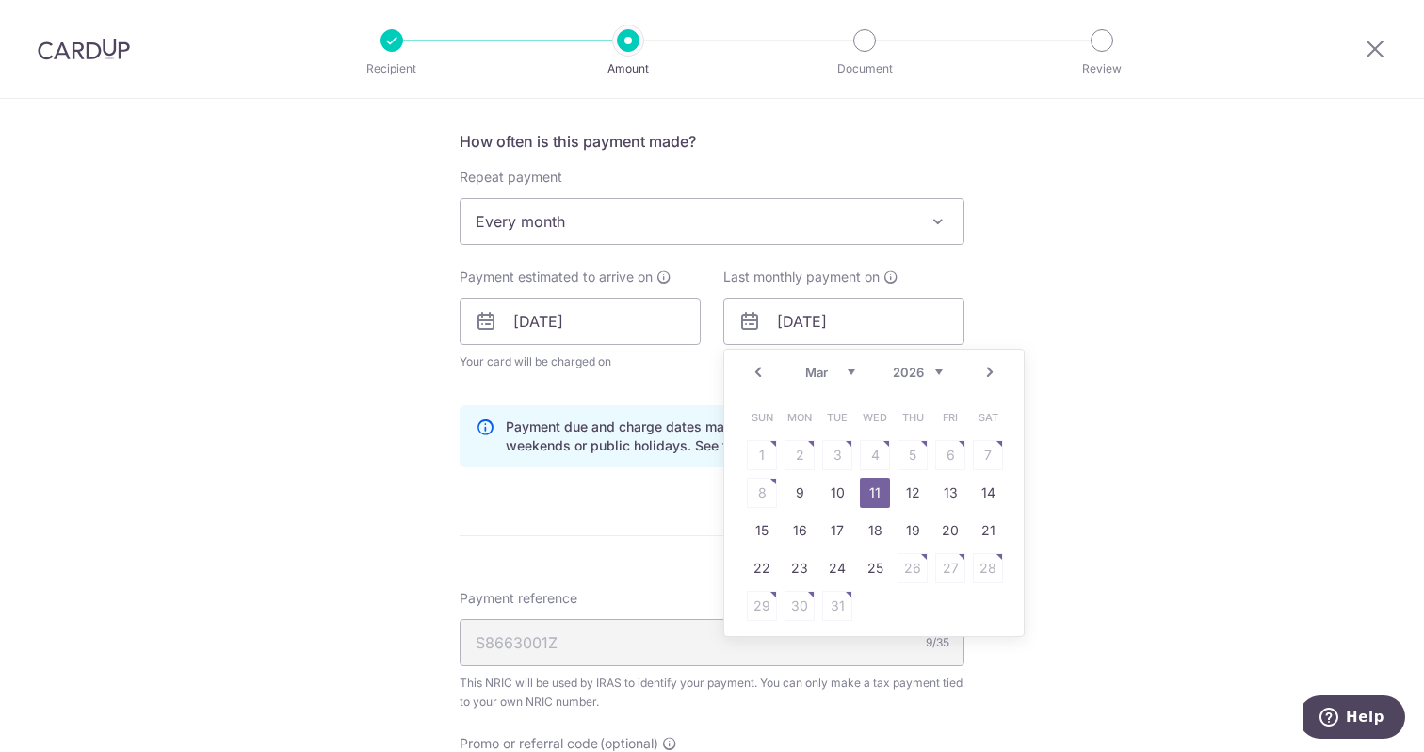
click at [873, 489] on link "11" at bounding box center [875, 492] width 30 height 30
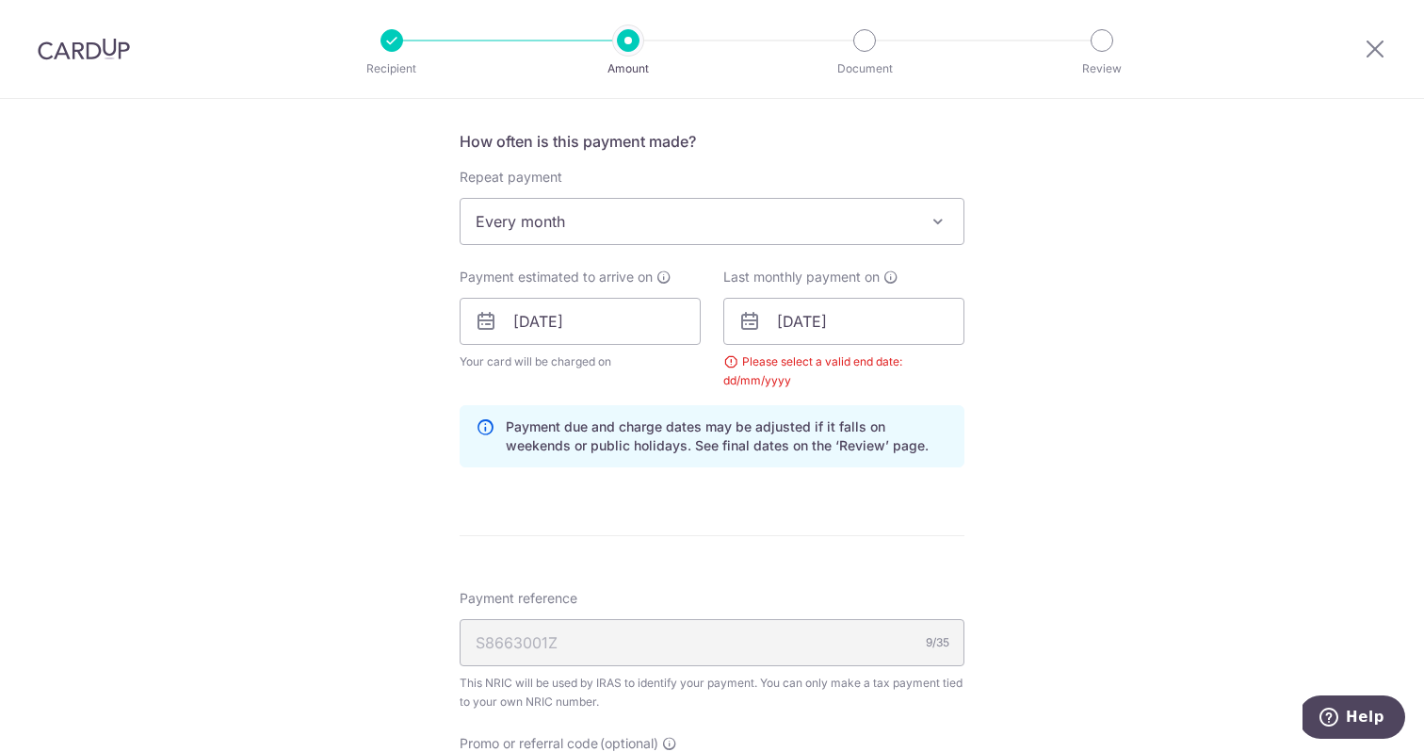
click at [688, 459] on div "Payment due and charge dates may be adjusted if it falls on weekends or public …" at bounding box center [712, 436] width 505 height 62
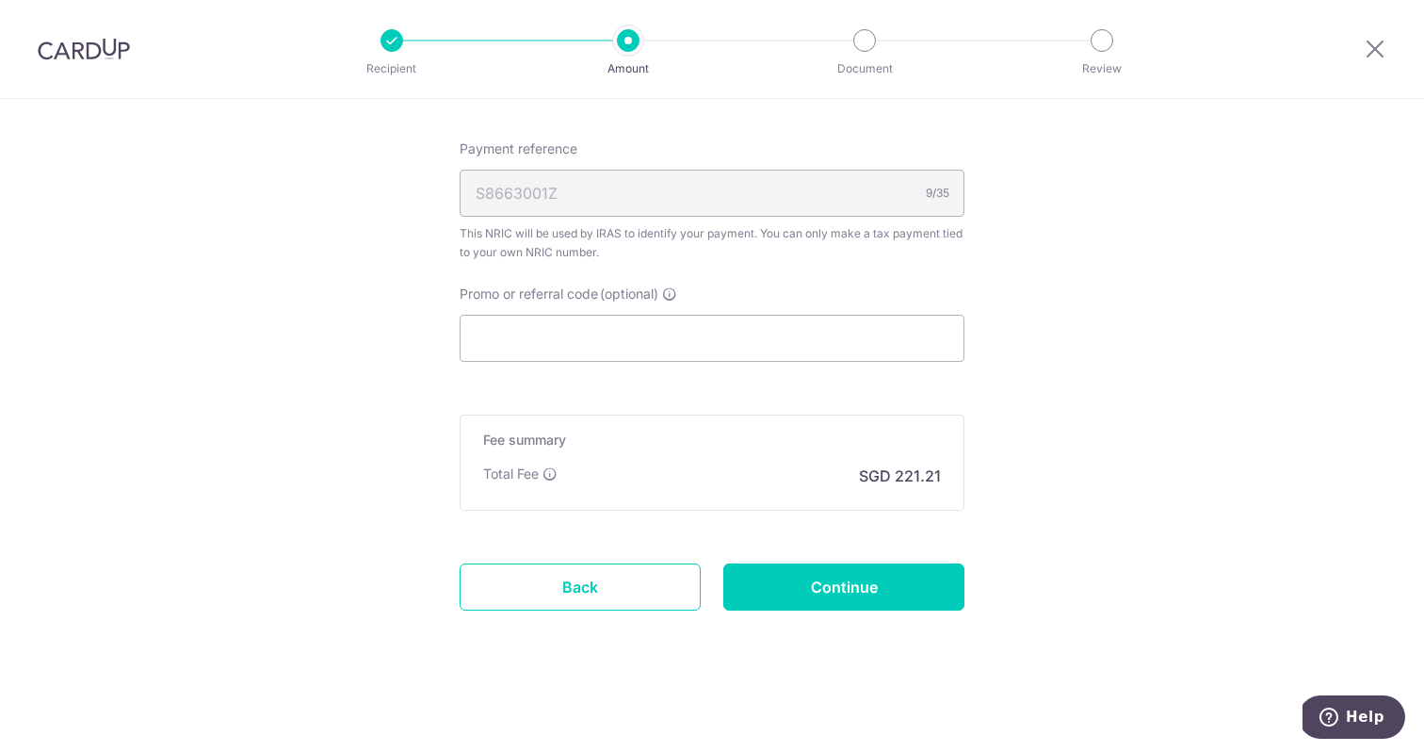
scroll to position [1192, 0]
click at [796, 604] on input "Continue" at bounding box center [843, 586] width 241 height 47
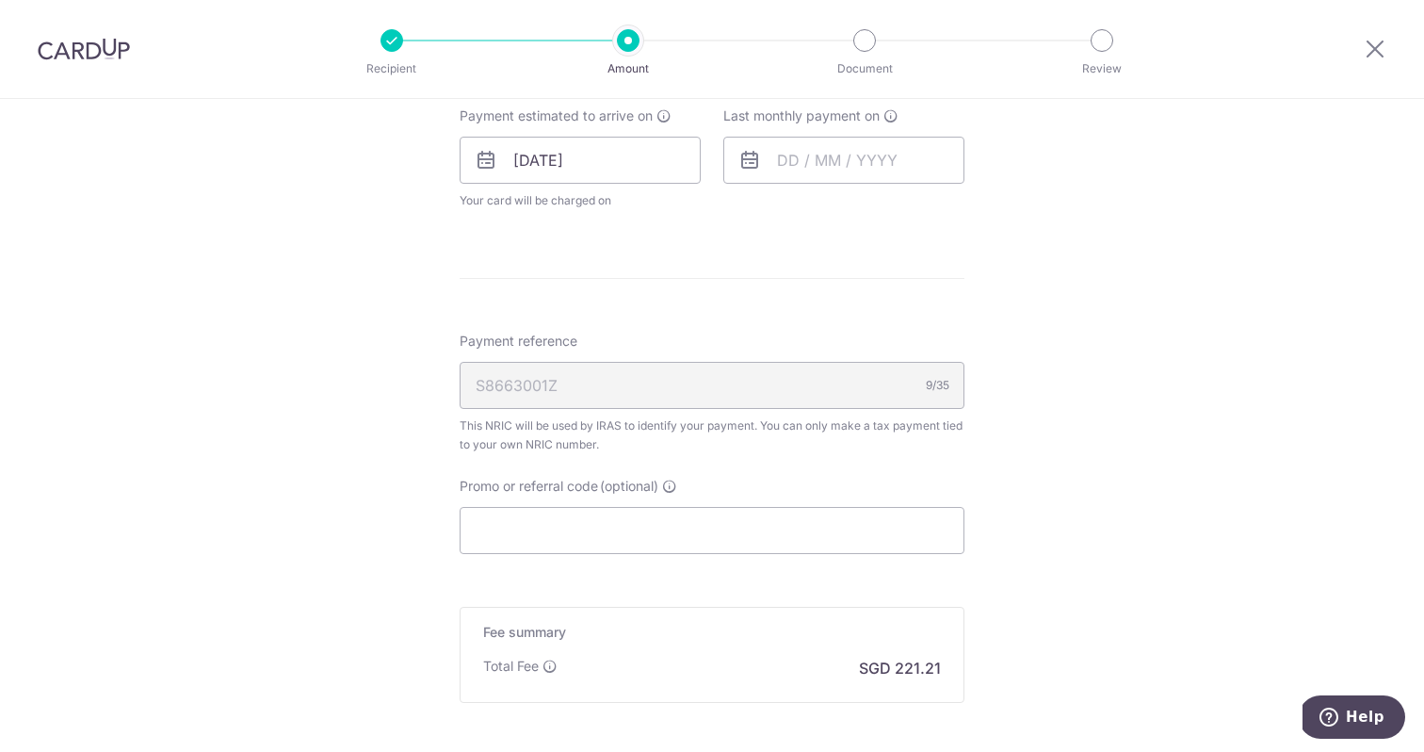
scroll to position [932, 0]
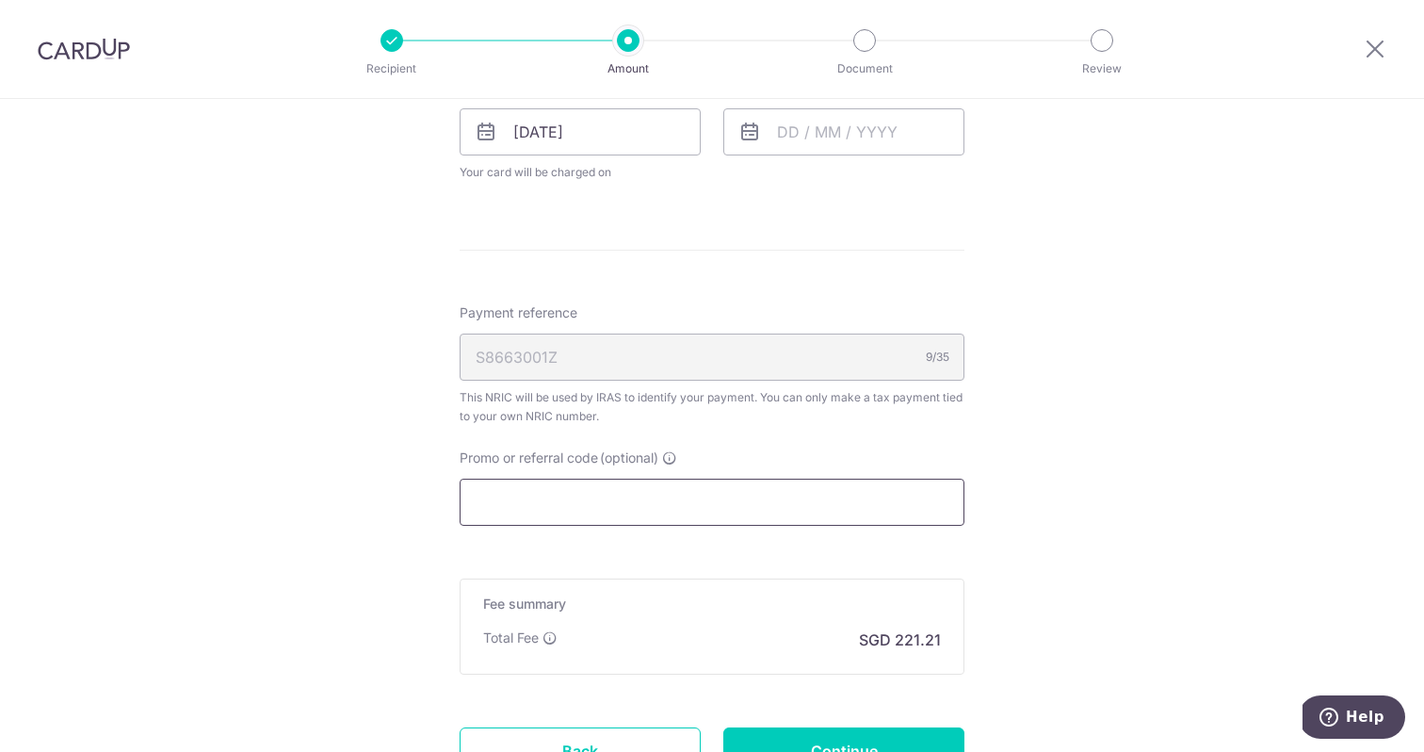
click at [696, 516] on input "Promo or referral code (optional)" at bounding box center [712, 501] width 505 height 47
paste input "OFF225"
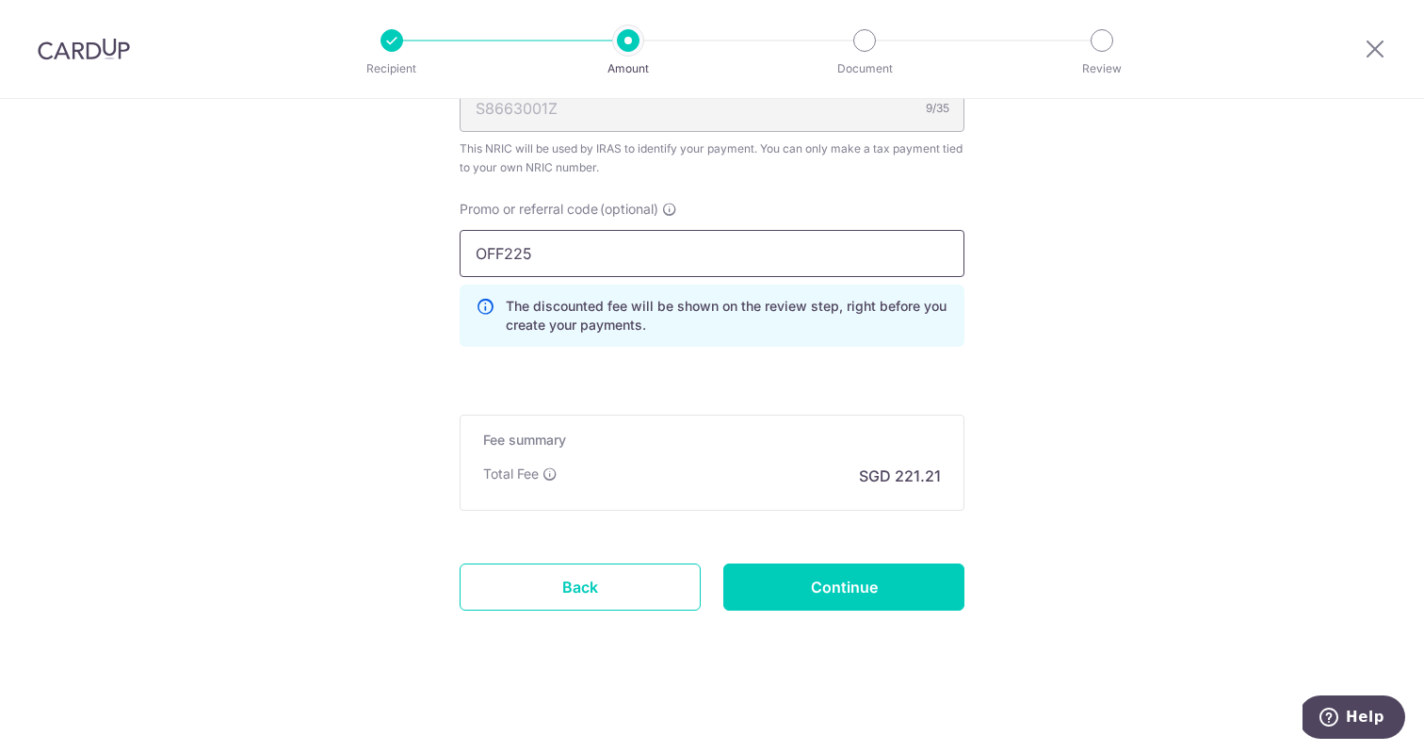
scroll to position [1181, 0]
type input "OFF225"
click at [827, 605] on input "Continue" at bounding box center [843, 586] width 241 height 47
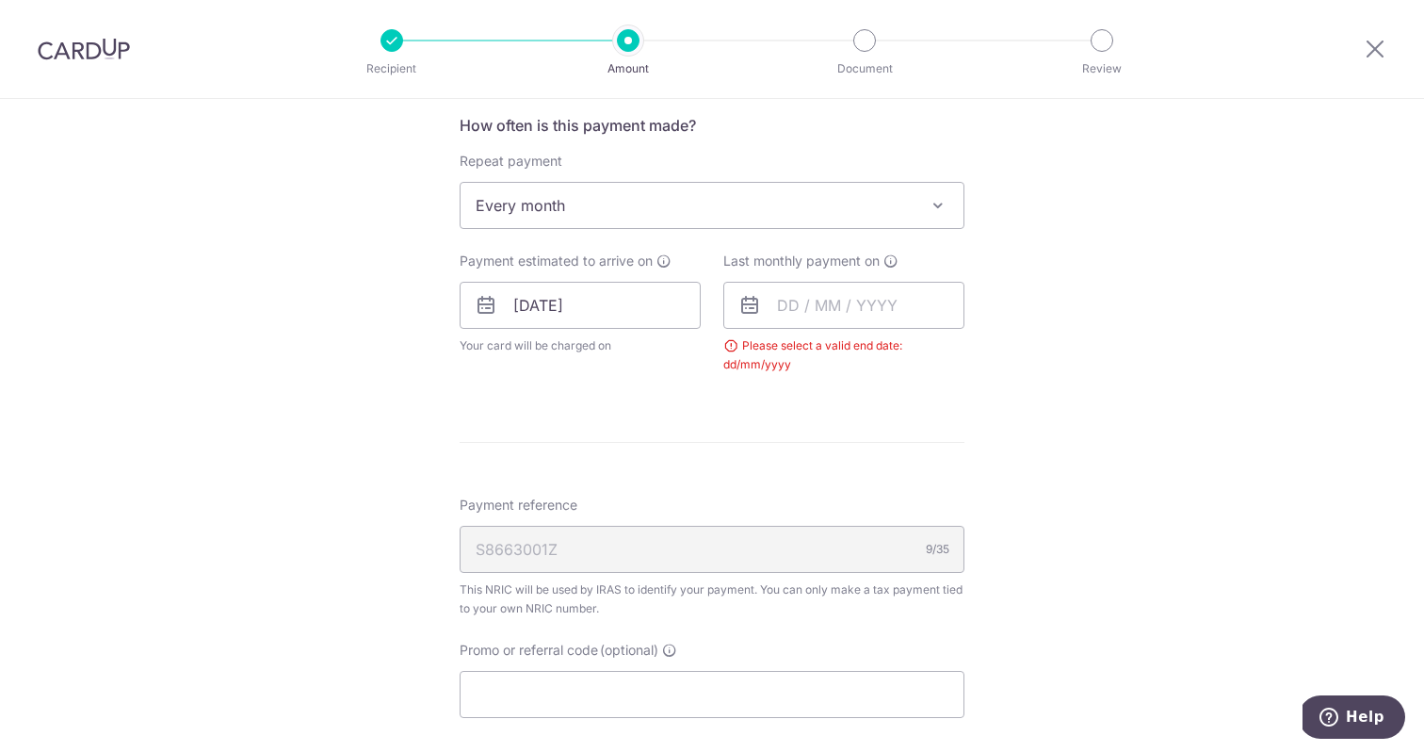
scroll to position [751, 0]
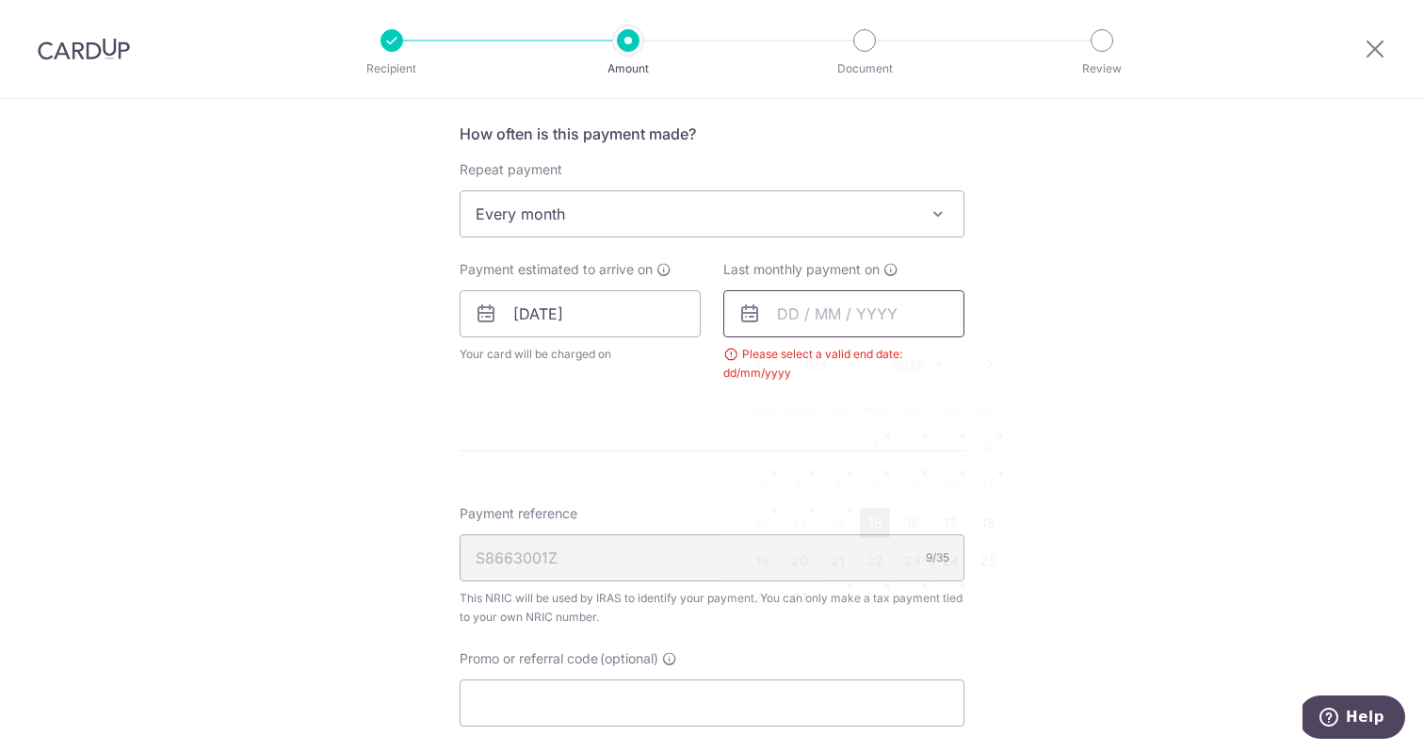
click at [815, 312] on input "text" at bounding box center [843, 313] width 241 height 47
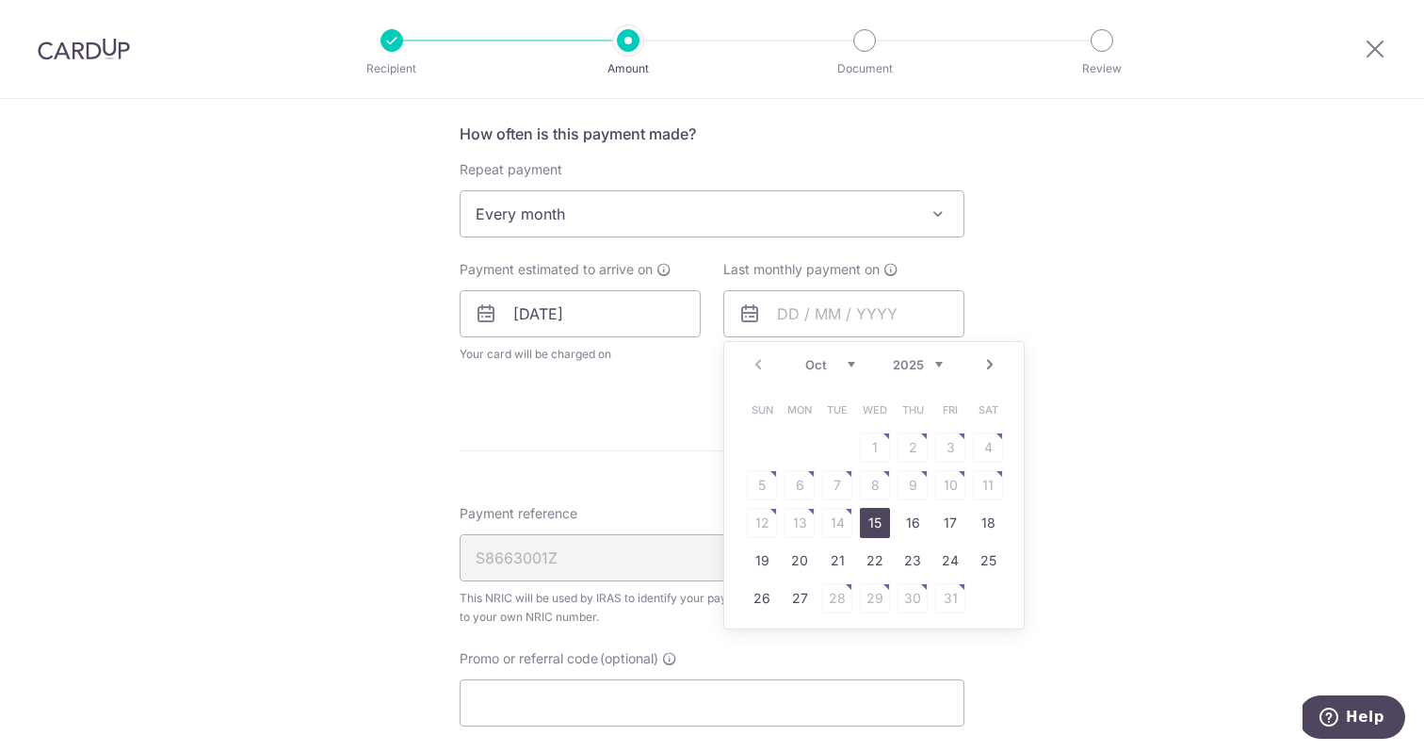
click at [871, 528] on link "15" at bounding box center [875, 523] width 30 height 30
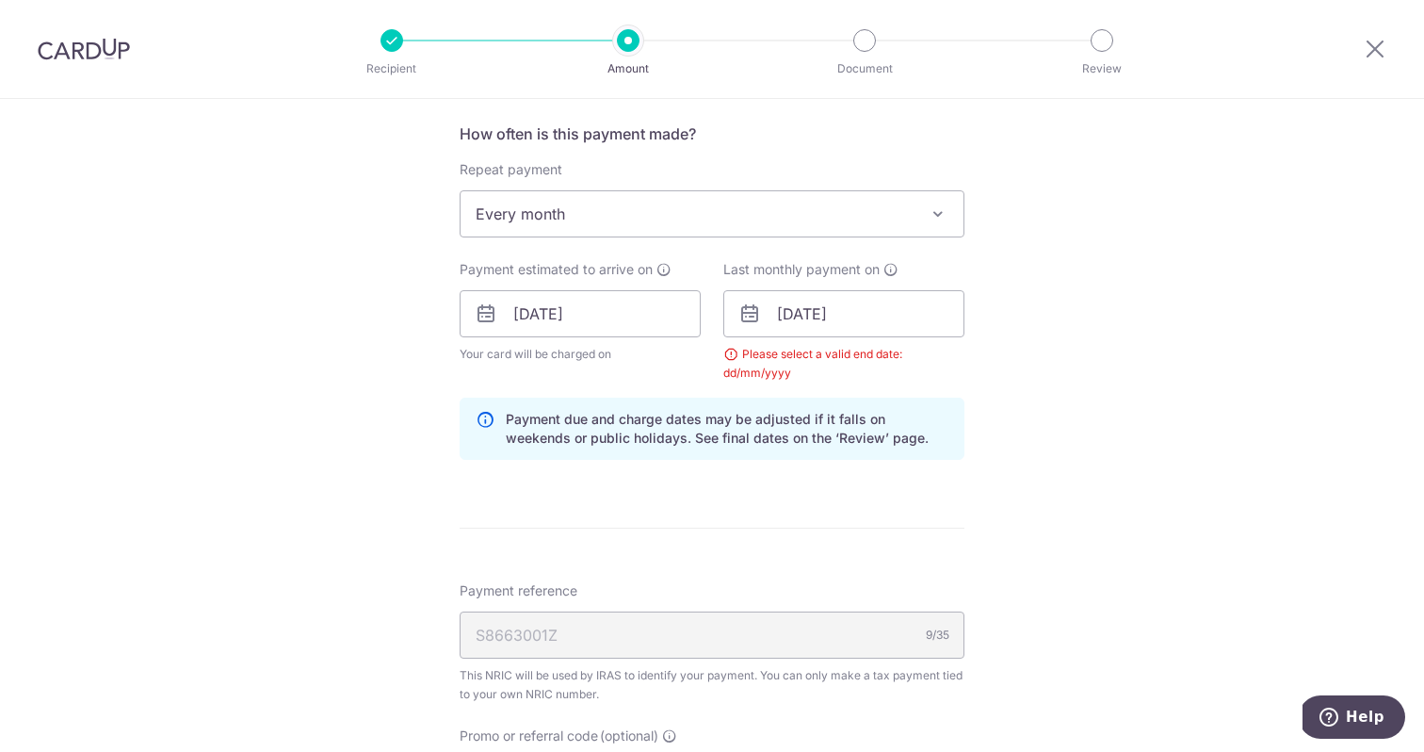
scroll to position [787, 0]
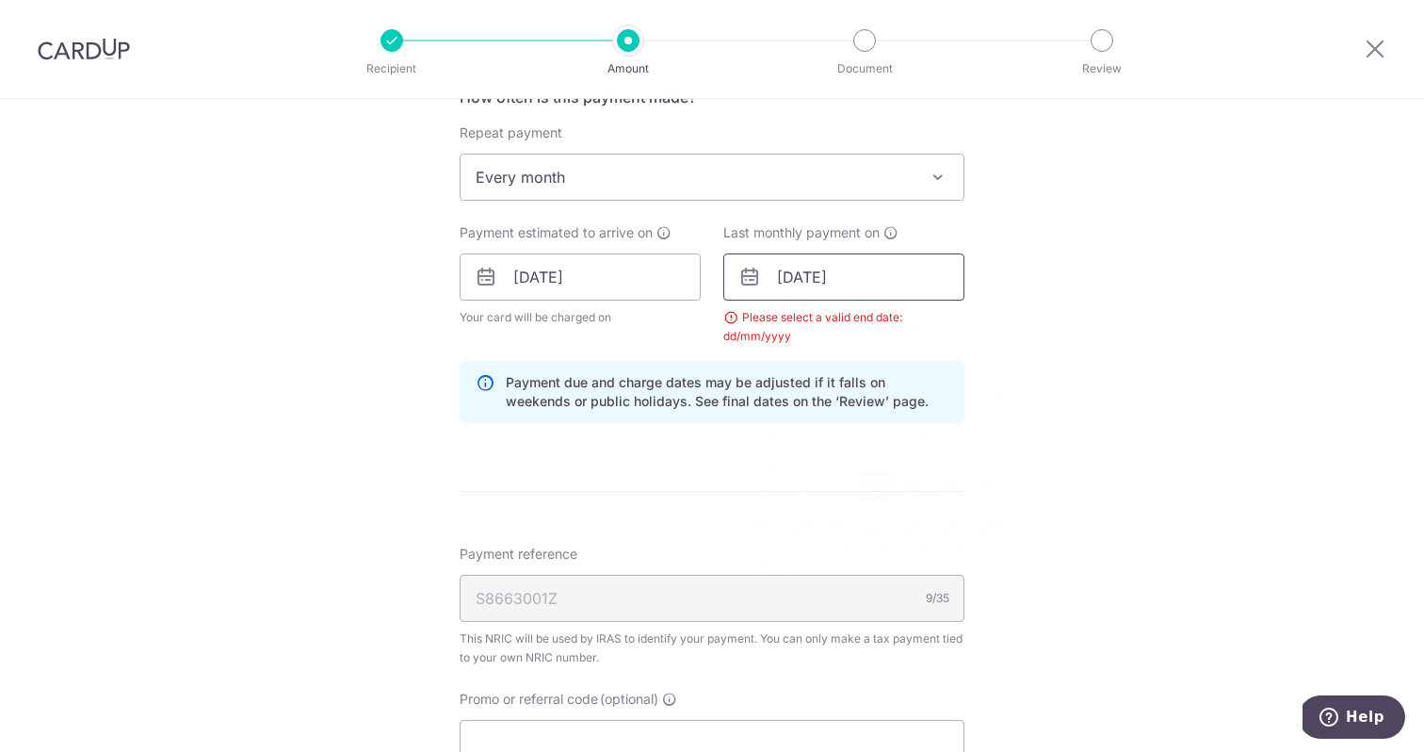
click at [817, 283] on input "[DATE]" at bounding box center [843, 276] width 241 height 47
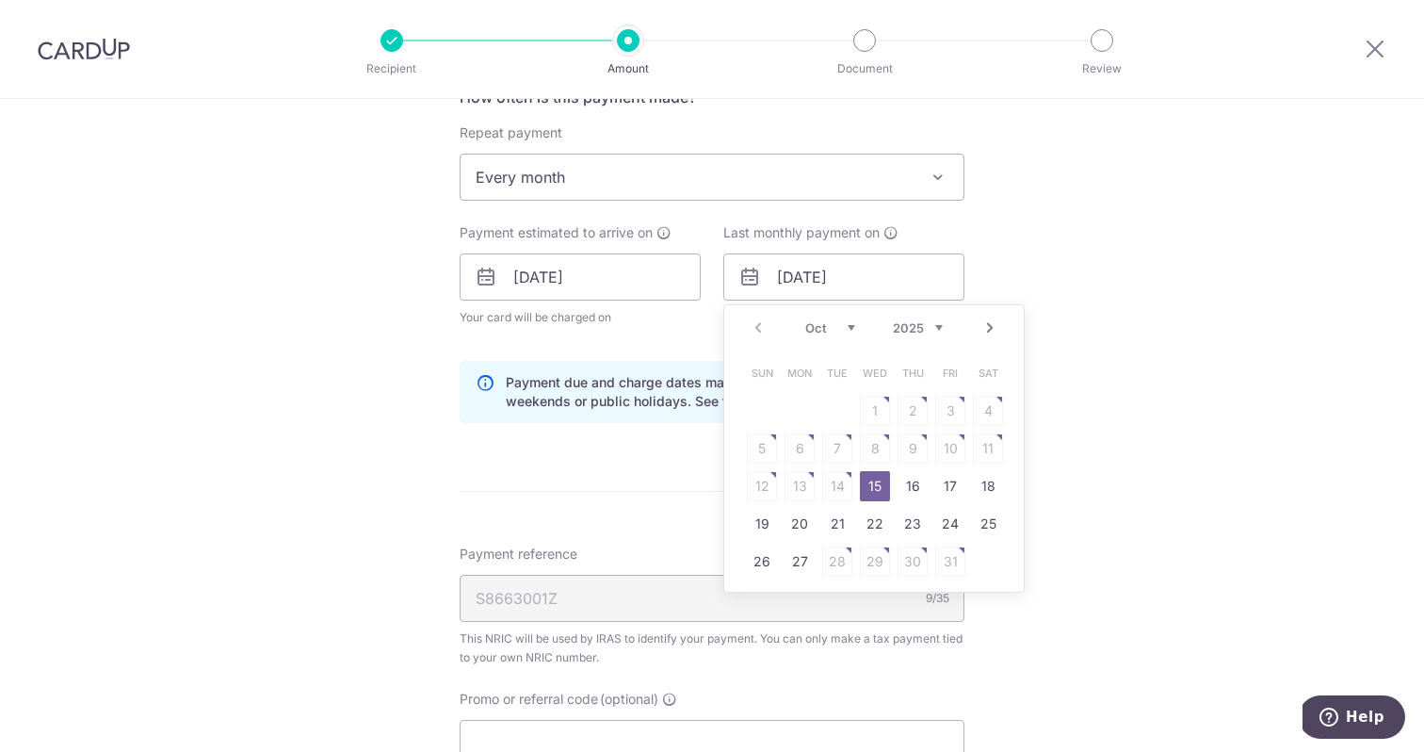
click at [986, 336] on link "Next" at bounding box center [990, 327] width 23 height 23
click at [904, 488] on link "18" at bounding box center [913, 486] width 30 height 30
type input "[DATE]"
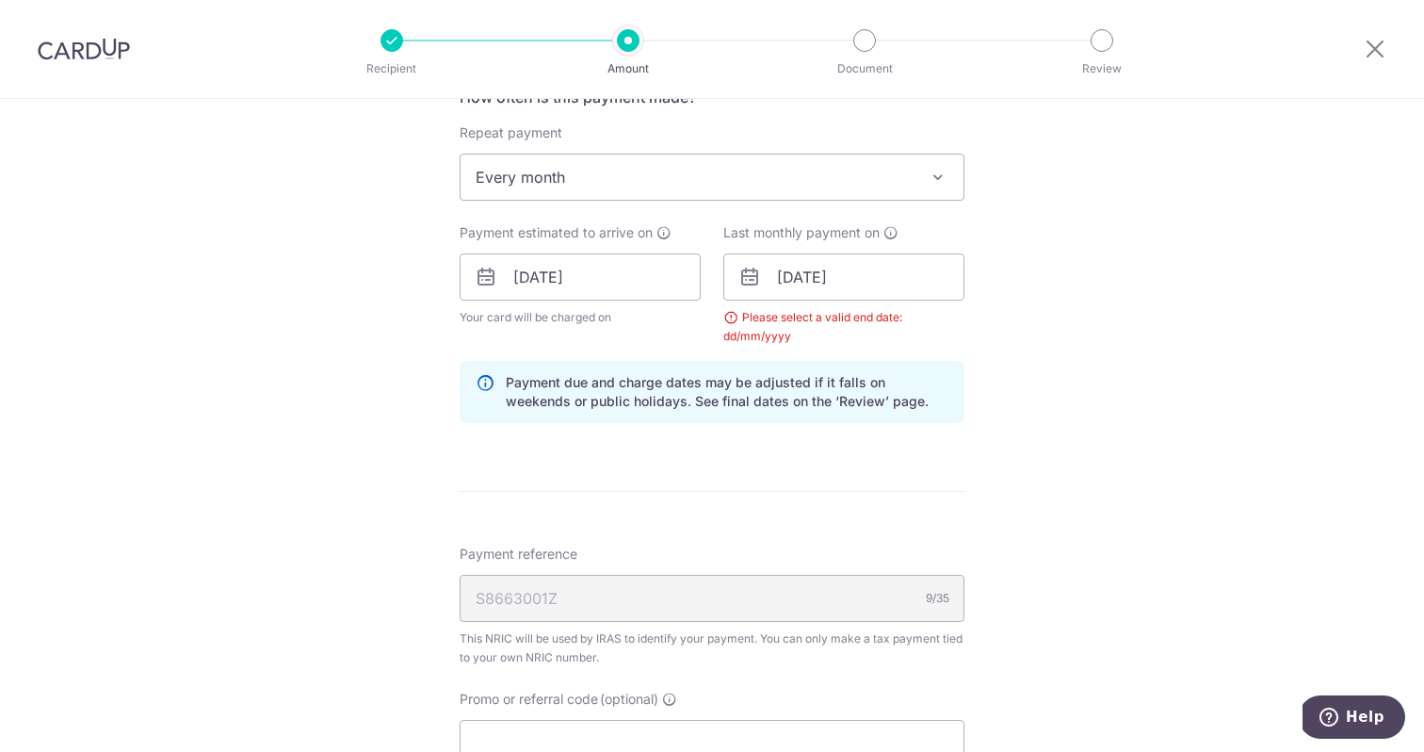
click at [649, 545] on div "Payment reference S8663001Z 9/35 This NRIC will be used by IRAS to identify you…" at bounding box center [712, 605] width 505 height 122
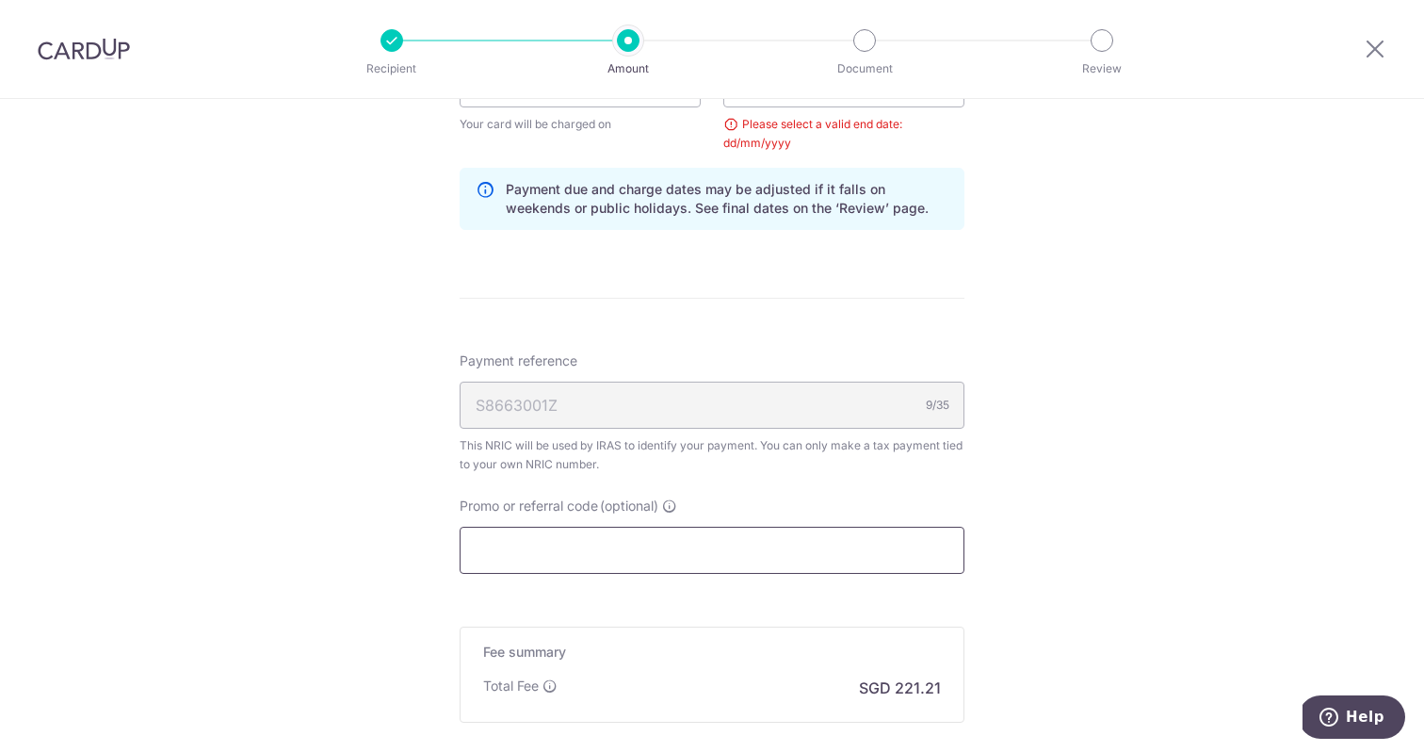
click at [639, 541] on input "Promo or referral code (optional)" at bounding box center [712, 549] width 505 height 47
paste input "OFF225"
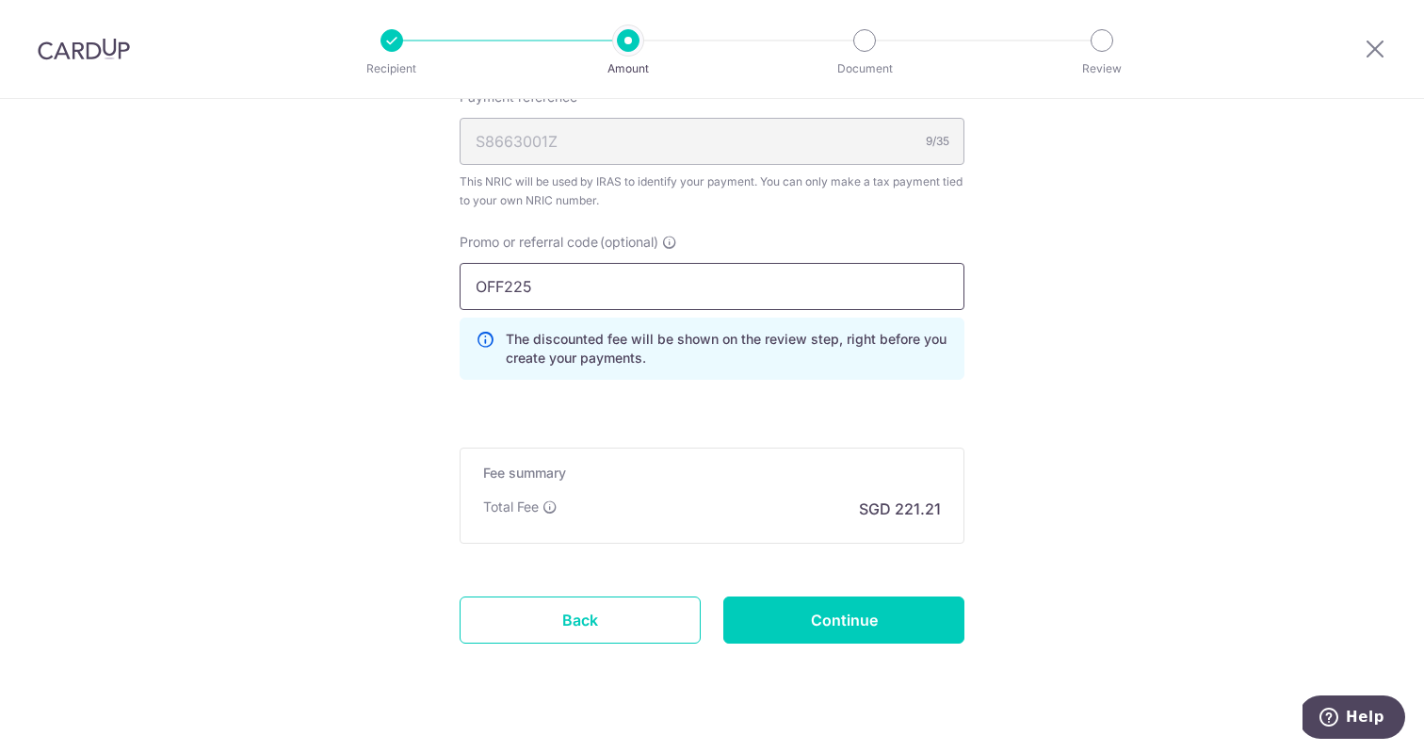
scroll to position [1250, 0]
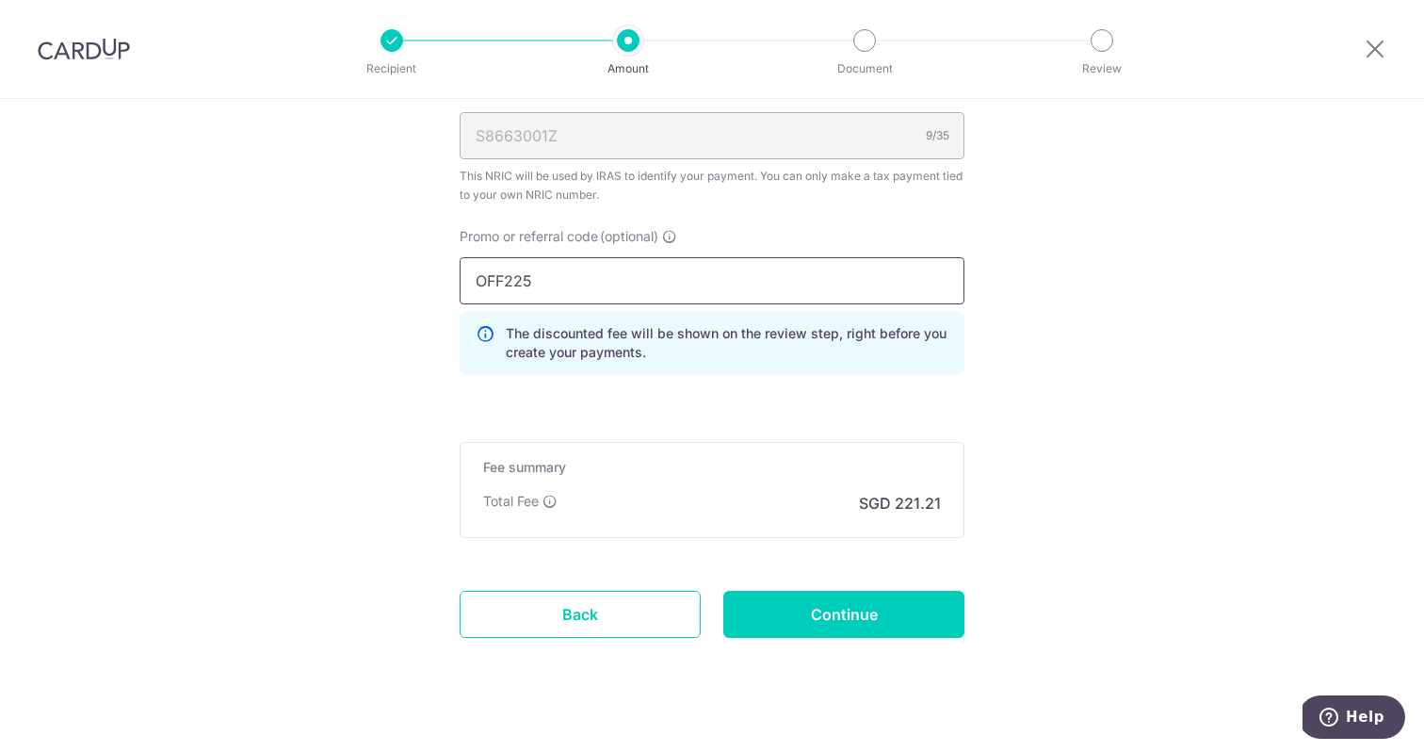
type input "OFF225"
click at [893, 605] on input "Continue" at bounding box center [843, 614] width 241 height 47
